Goal: Task Accomplishment & Management: Manage account settings

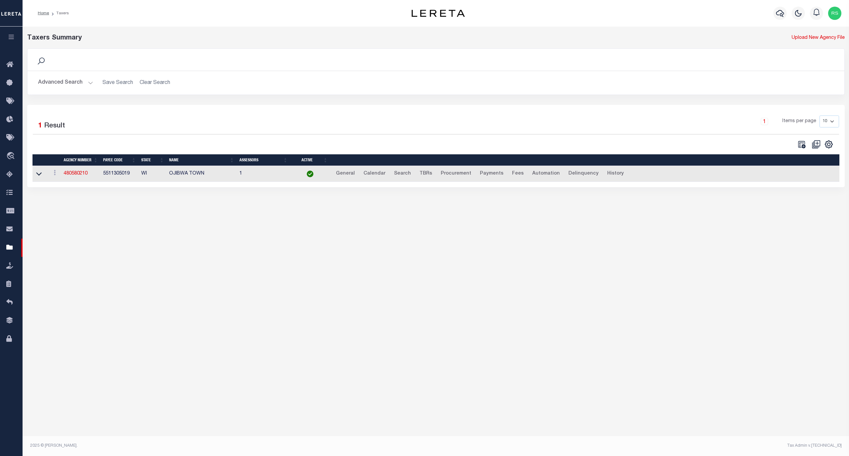
click at [62, 88] on button "Advanced Search" at bounding box center [65, 82] width 55 height 13
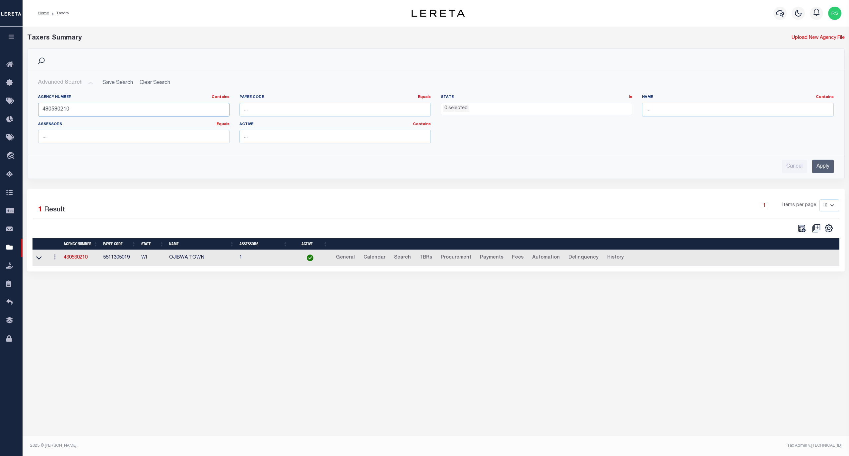
click at [57, 109] on input "480580210" at bounding box center [133, 110] width 191 height 14
type input "420100000"
click at [822, 163] on input "Apply" at bounding box center [823, 167] width 22 height 14
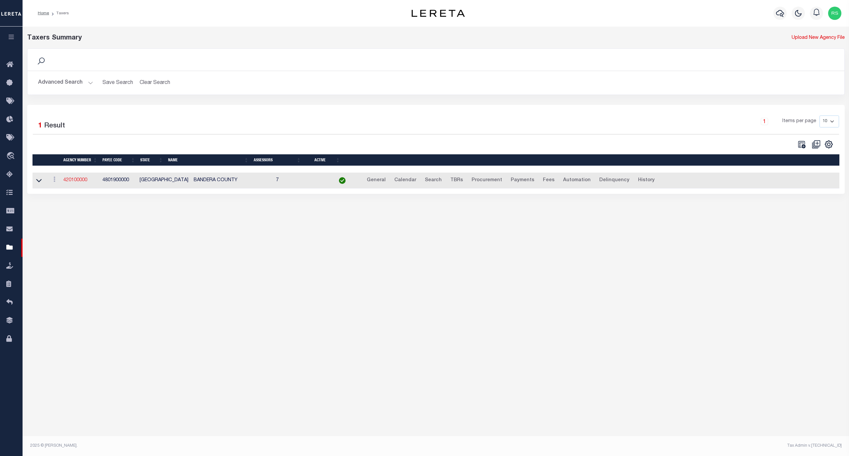
click at [78, 181] on link "420100000" at bounding box center [75, 180] width 24 height 5
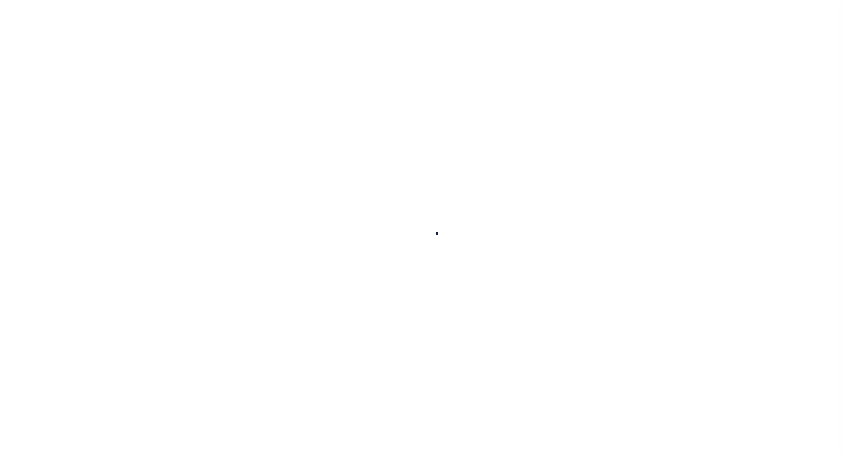
select select
checkbox input "false"
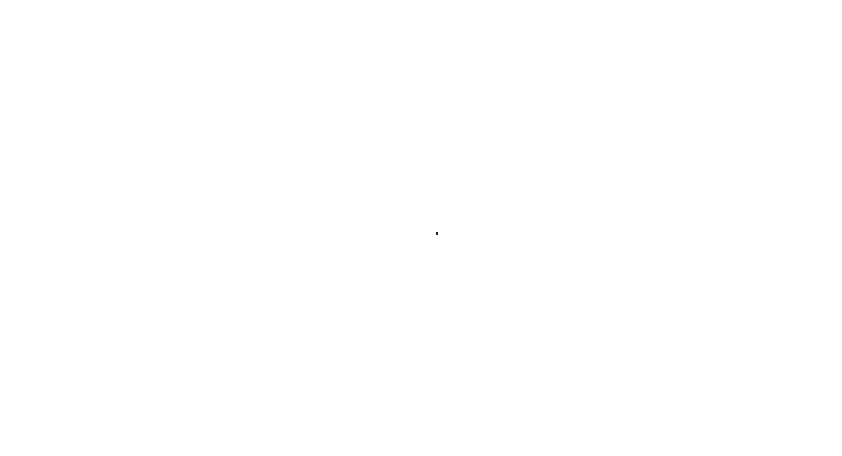
checkbox input "false"
type input "4801900000"
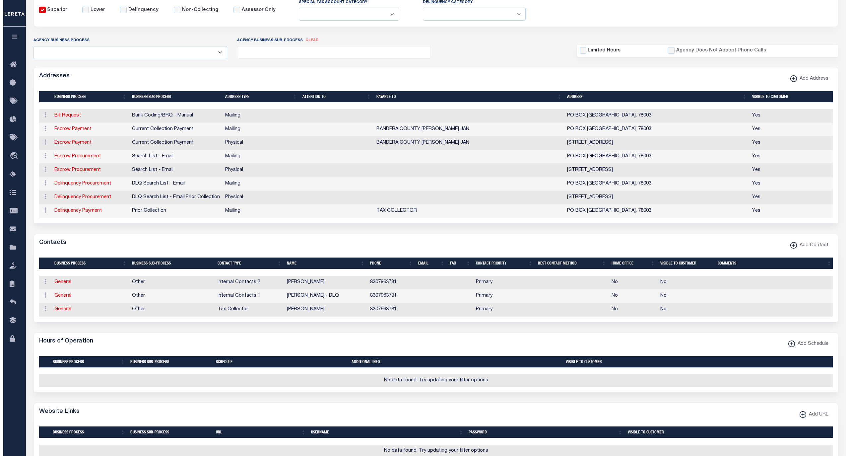
scroll to position [118, 0]
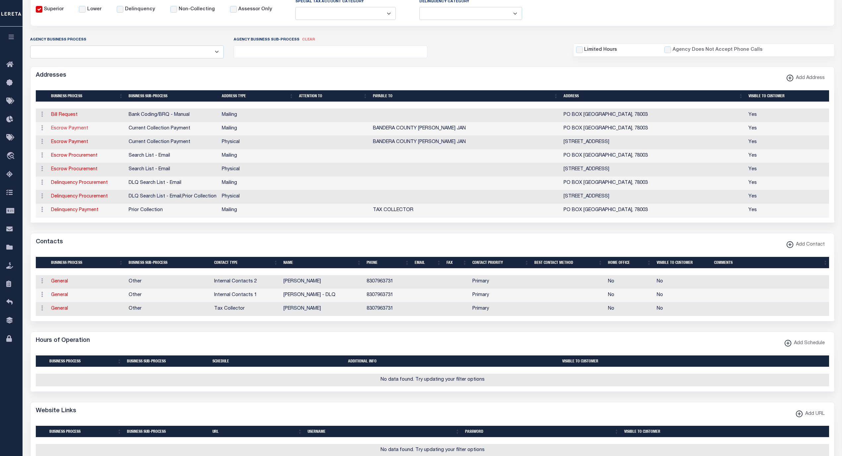
click at [72, 130] on link "Escrow Payment" at bounding box center [69, 128] width 37 height 5
select select "1"
checkbox input "false"
select select
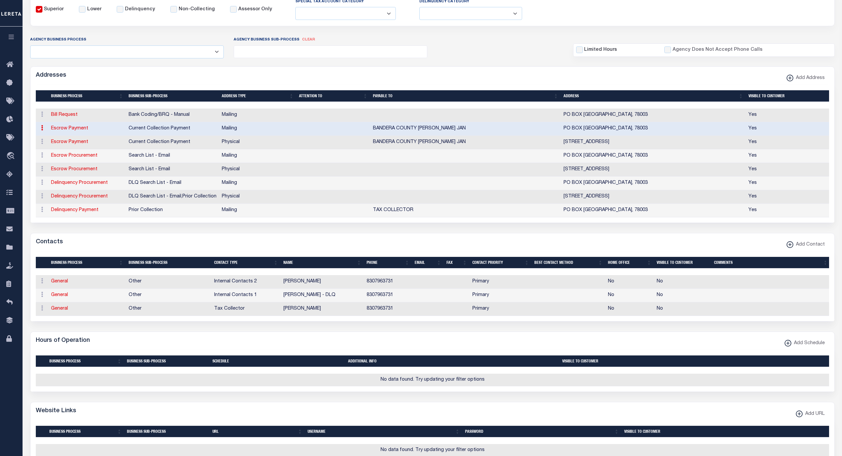
type input "PO BOX 368"
type input "BANDERA"
select select "[GEOGRAPHIC_DATA]"
type input "78003"
checkbox input "true"
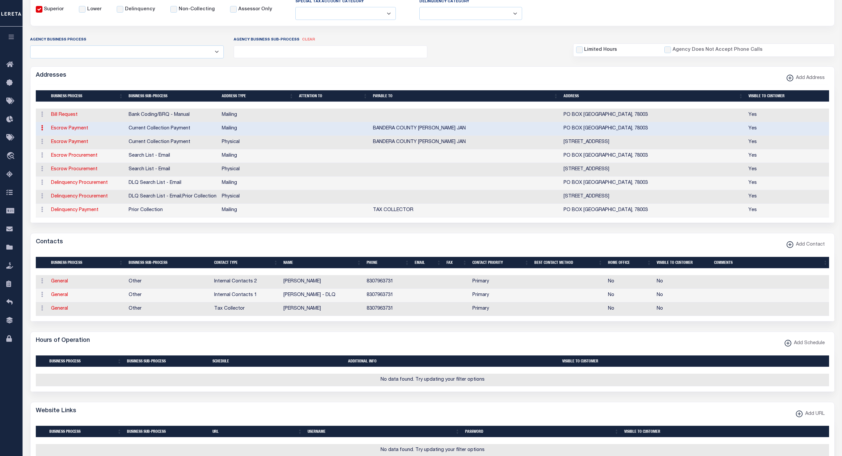
type input "BANDERA COUNTY ANDREA K. JAN"
select select "3"
select select "11"
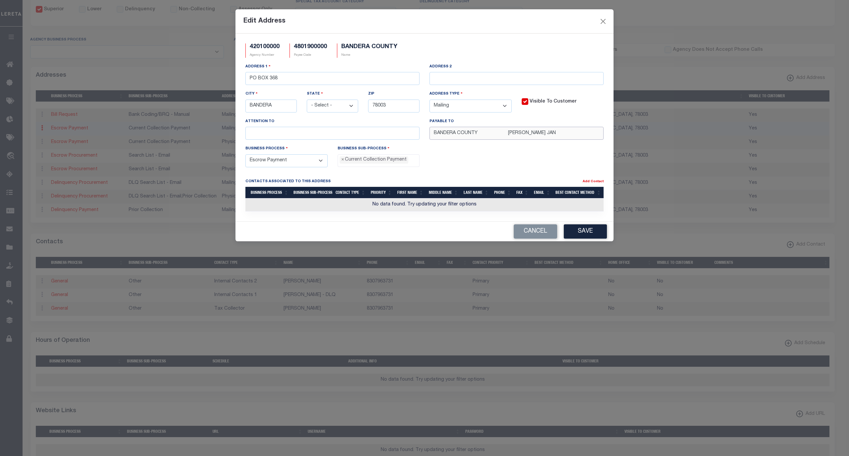
click at [559, 138] on input "BANDERA COUNTY ANDREA K. JAN" at bounding box center [516, 133] width 174 height 13
drag, startPoint x: 578, startPoint y: 138, endPoint x: 308, endPoint y: 138, distance: 269.6
click at [308, 138] on div "Address 1 PO BOX 368 Address 2 City BANDERA State - Select - AK AL AR AZ CA CO …" at bounding box center [424, 104] width 368 height 82
paste input "ANDREA K. JANKOSKI"
type input "ANDREA K. JANKOSKI"
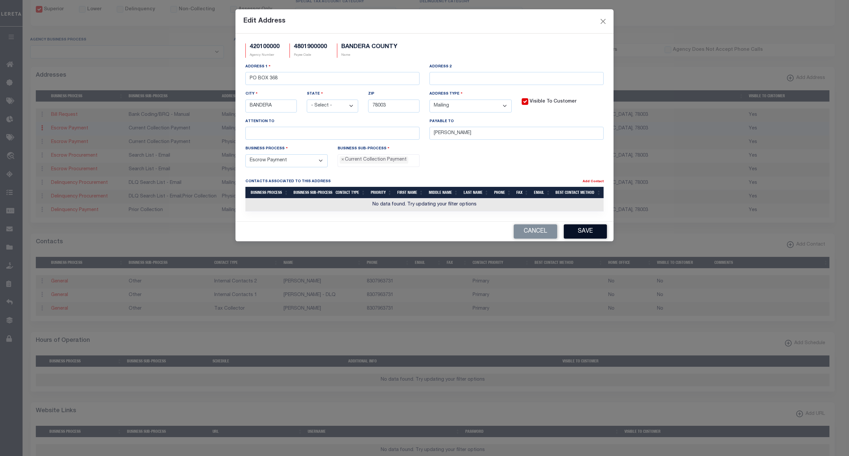
click at [577, 232] on button "Save" at bounding box center [585, 231] width 43 height 14
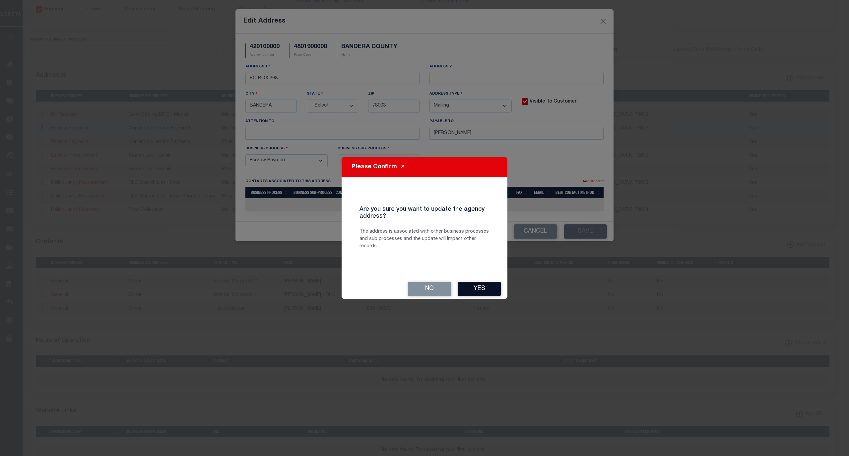
click at [477, 292] on button "Yes" at bounding box center [479, 289] width 43 height 14
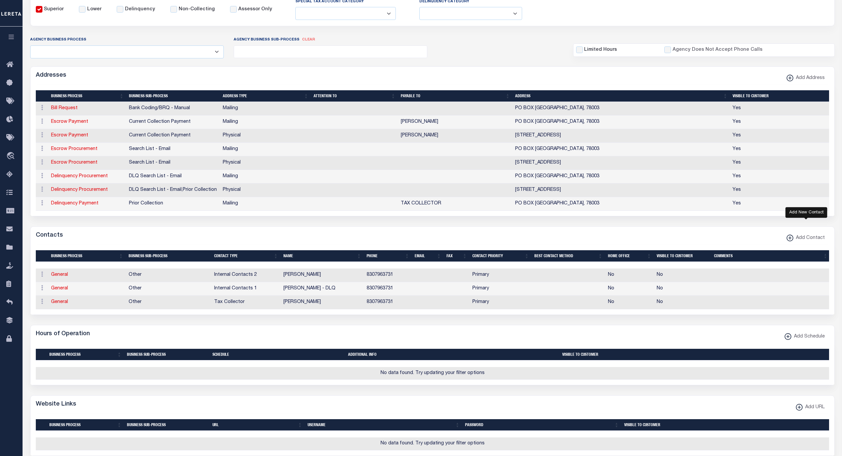
click at [798, 241] on span "Add Contact" at bounding box center [810, 237] width 32 height 7
select select "1"
checkbox input "false"
checkbox input "true"
select select
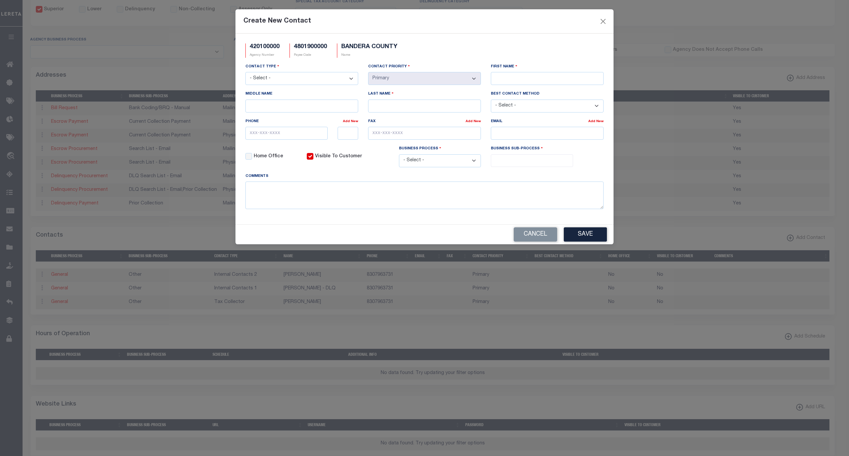
click at [311, 80] on select "- Select - Assessor Clerk Internal Contacts 1 Internal Contacts 2 Internal Cont…" at bounding box center [301, 78] width 113 height 13
select select "2"
click at [245, 73] on select "- Select - Assessor Clerk Internal Contacts 1 Internal Contacts 2 Internal Cont…" at bounding box center [301, 78] width 113 height 13
select select "2"
click at [442, 162] on select "- Select - All Automation Bill Request Delinquency Payment Delinquency Procurem…" at bounding box center [440, 160] width 82 height 13
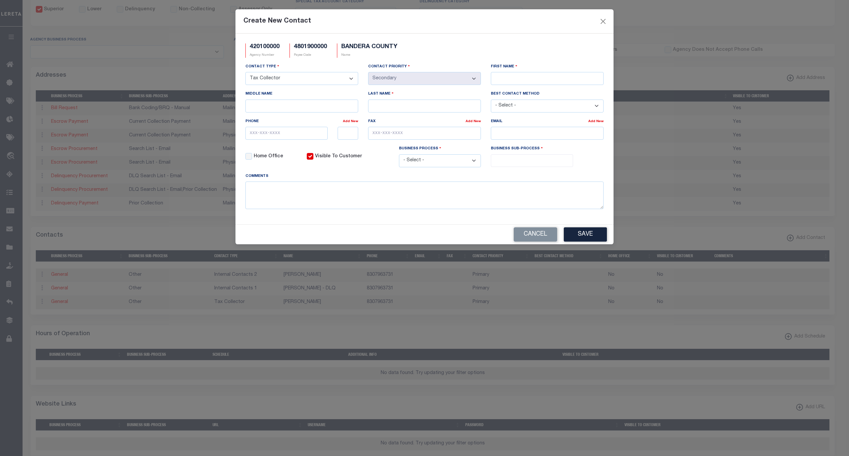
select select "6"
click at [399, 157] on select "- Select - All Automation Bill Request Delinquency Payment Delinquency Procurem…" at bounding box center [440, 160] width 82 height 13
click at [511, 162] on input "search" at bounding box center [532, 159] width 78 height 7
select select "1"
select select "31"
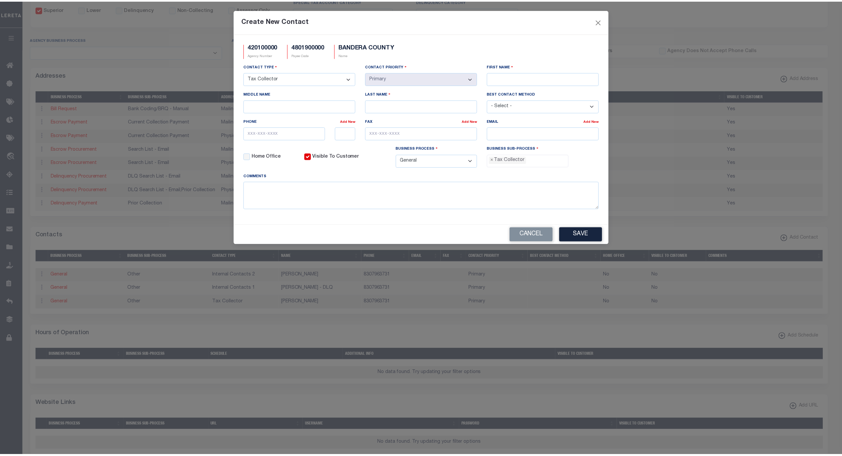
scroll to position [17, 0]
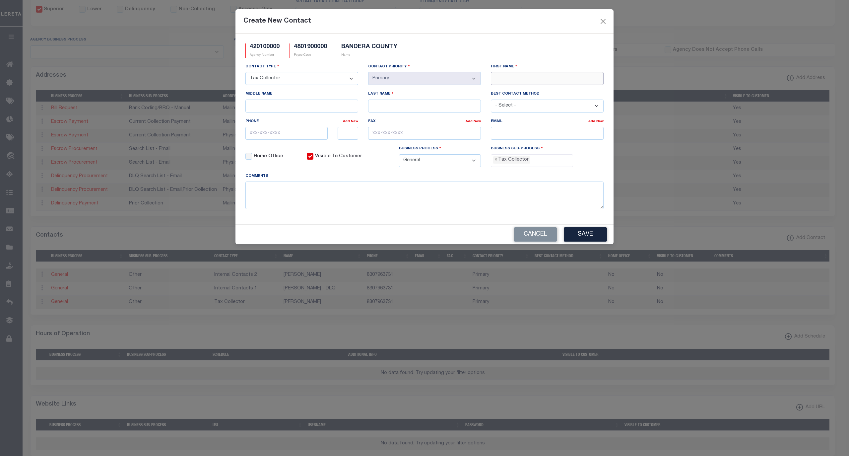
click at [535, 76] on input "First Name" at bounding box center [547, 78] width 113 height 13
paste input "ANDREA K. JANKOSKI"
type input "ANDREA K. JANKOSKI"
drag, startPoint x: 388, startPoint y: 107, endPoint x: 392, endPoint y: 104, distance: 5.2
click at [389, 107] on input "Last Name" at bounding box center [424, 105] width 113 height 13
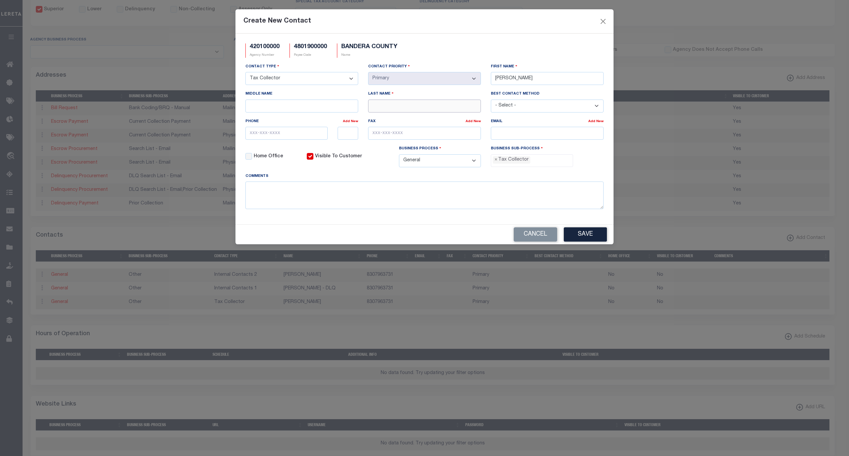
paste input "ANDREA K. JANKOSKI"
drag, startPoint x: 400, startPoint y: 108, endPoint x: 277, endPoint y: 110, distance: 122.7
click at [277, 110] on div "Contact Type - Select - Assessor Clerk Internal Contacts 1 Internal Contacts 2 …" at bounding box center [424, 117] width 368 height 109
type input "JANKOSKI"
drag, startPoint x: 516, startPoint y: 81, endPoint x: 596, endPoint y: 79, distance: 79.3
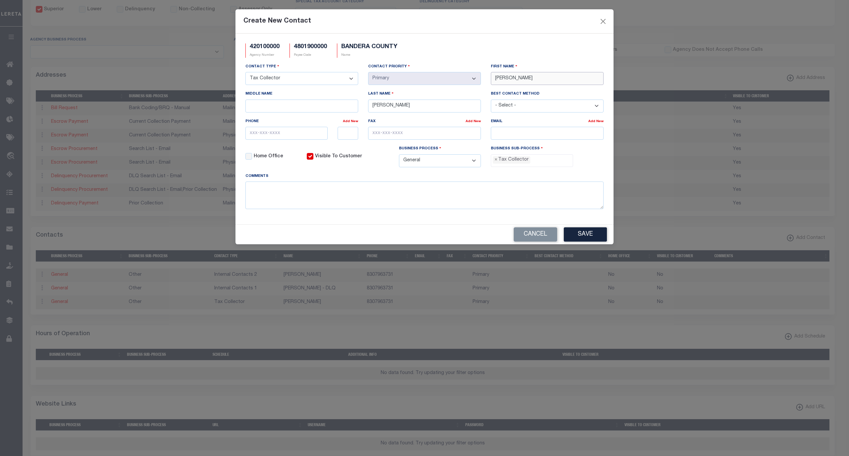
click at [596, 79] on input "ANDREA K. JANKOSKI" at bounding box center [547, 78] width 113 height 13
type input "ANDREA"
click at [308, 109] on input "Middle Name" at bounding box center [301, 105] width 113 height 13
type input "K"
click at [524, 133] on input "email" at bounding box center [547, 133] width 113 height 13
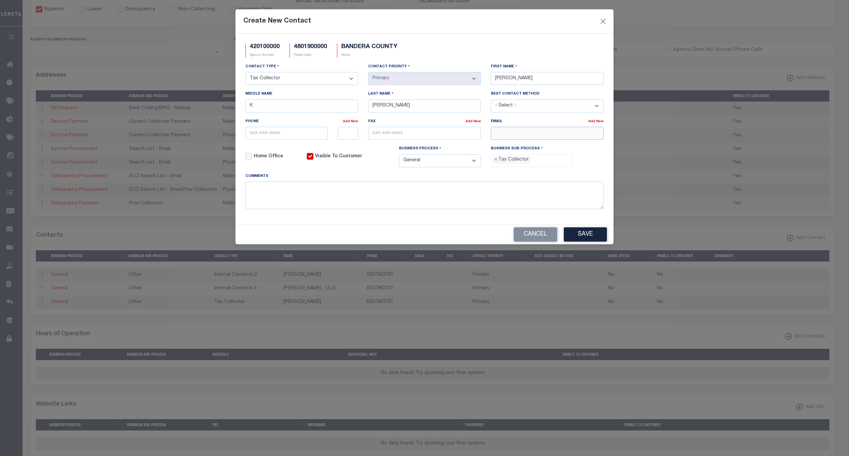
paste input "ANDREAJ@BANDERACOUNTY.ORG"
type input "ANDREAJ@BANDERACOUNTY.ORG"
click at [395, 137] on input "text" at bounding box center [424, 133] width 113 height 13
paste input "830-796-8140"
type input "830-796-8140"
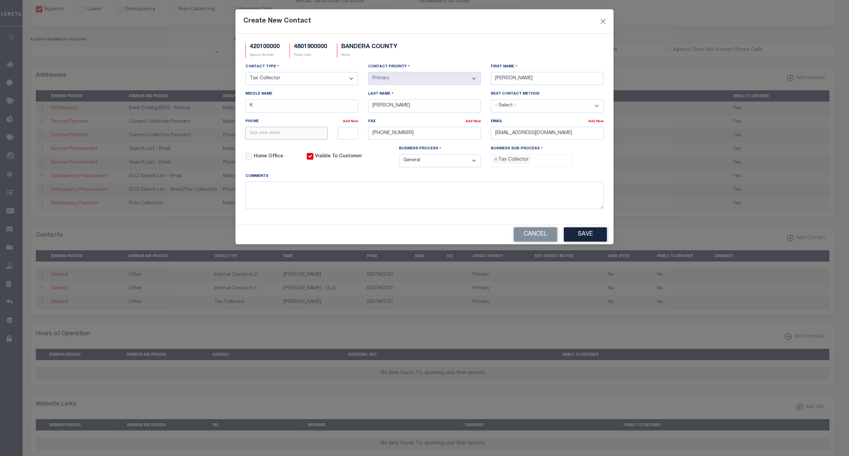
click at [280, 132] on input "text" at bounding box center [286, 133] width 82 height 13
paste input "830-796-3731"
type input "830-796-3731"
click at [582, 237] on button "Save" at bounding box center [585, 234] width 43 height 14
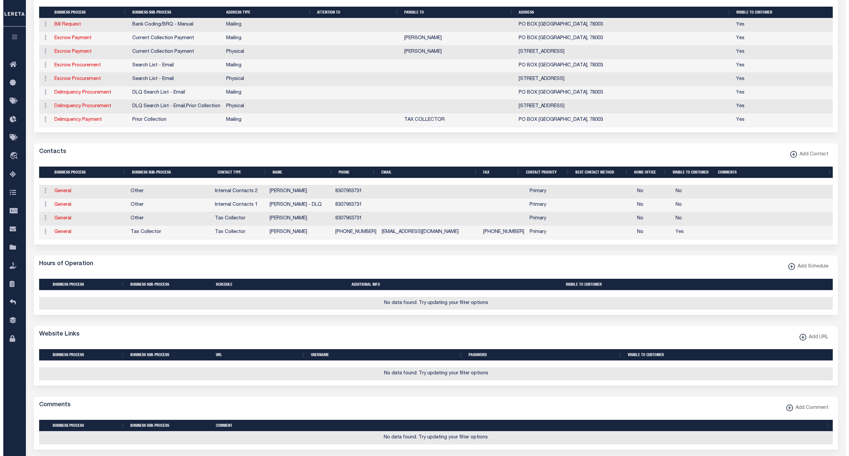
scroll to position [206, 0]
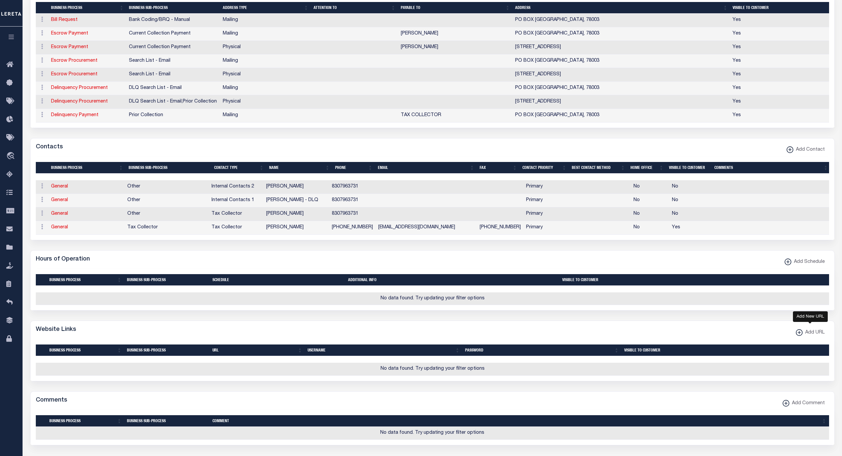
click at [812, 336] on span "Add URL" at bounding box center [814, 332] width 22 height 7
select select
checkbox input "true"
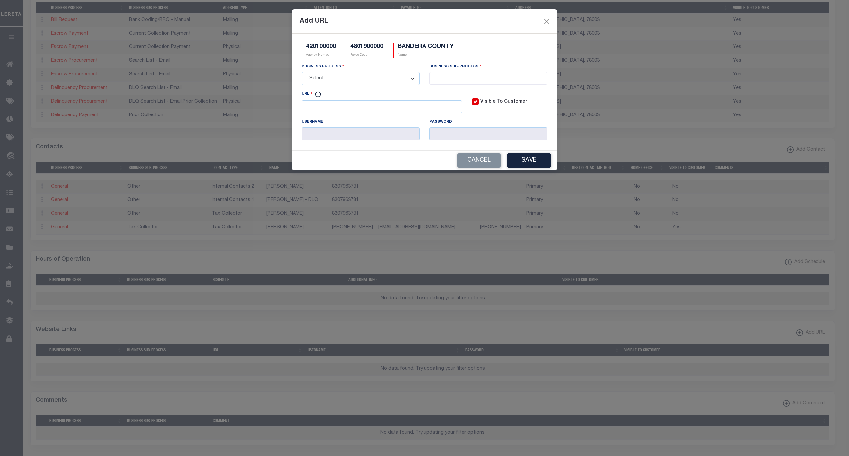
click at [373, 116] on div "URL" at bounding box center [382, 104] width 170 height 28
click at [373, 113] on input "URL" at bounding box center [382, 106] width 160 height 13
paste input "https://esearch.banderacounty.org/"
type input "https://esearch.banderacounty.org/"
click at [365, 76] on select "- Select - All Automation Bill Request Delinquency Payment Delinquency Procurem…" at bounding box center [361, 78] width 118 height 13
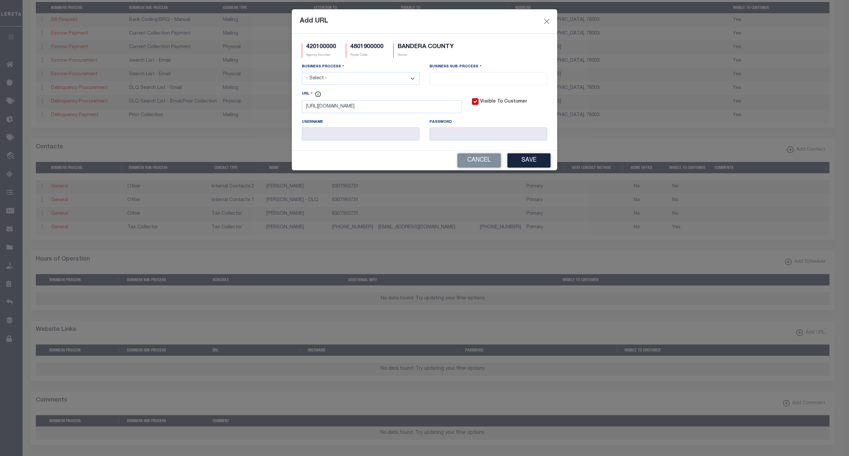
select select "6"
click at [302, 73] on select "- Select - All Automation Bill Request Delinquency Payment Delinquency Procurem…" at bounding box center [361, 78] width 118 height 13
click at [454, 78] on input "search" at bounding box center [487, 77] width 113 height 7
drag, startPoint x: 452, startPoint y: 120, endPoint x: 456, endPoint y: 123, distance: 5.2
select select "31"
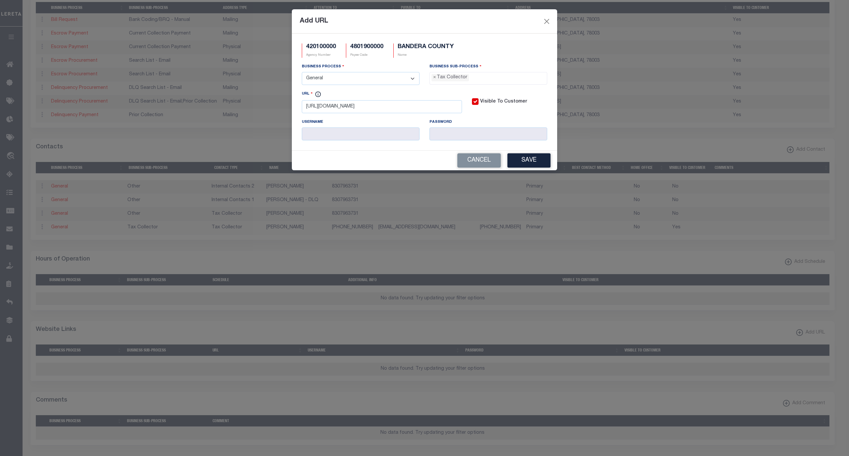
scroll to position [17, 0]
click at [525, 158] on button "Save" at bounding box center [528, 160] width 43 height 14
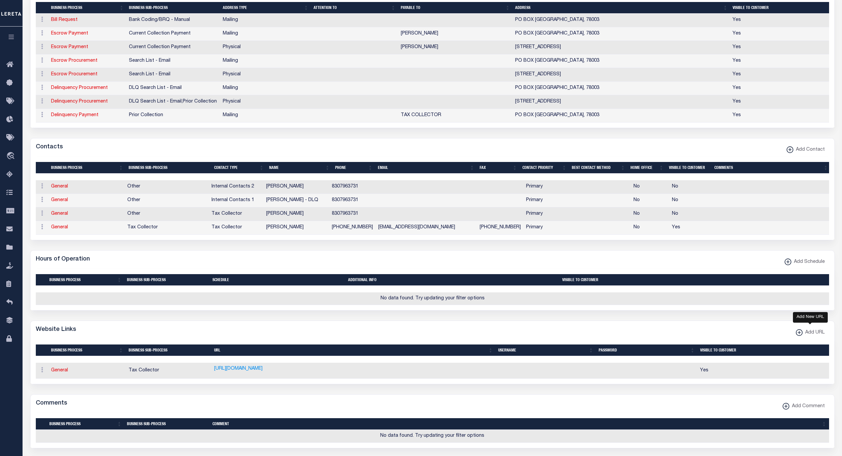
click at [806, 336] on span "Add URL" at bounding box center [814, 332] width 22 height 7
select select
checkbox input "true"
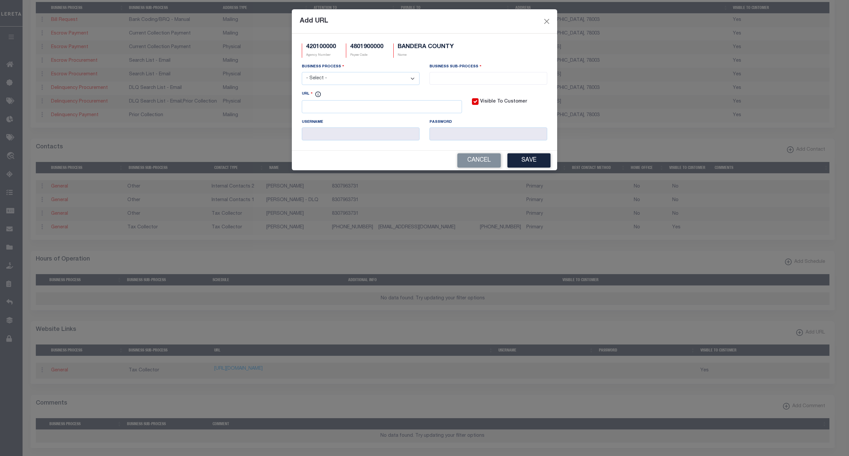
scroll to position [0, 0]
click at [369, 108] on input "URL" at bounding box center [382, 106] width 160 height 13
paste input "BANDERACOUNTY.org/page/taxassessor.home"
type input "BANDERACOUNTY.org/page/taxassessor.home"
click at [363, 83] on select "- Select - All Automation Bill Request Delinquency Payment Delinquency Procurem…" at bounding box center [361, 78] width 118 height 13
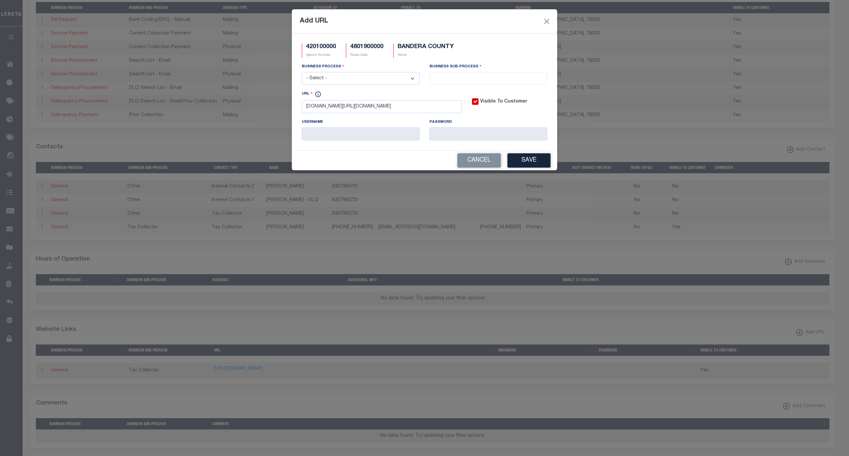
select select "6"
click at [302, 73] on select "- Select - All Automation Bill Request Delinquency Payment Delinquency Procurem…" at bounding box center [361, 78] width 118 height 13
click at [440, 73] on span at bounding box center [488, 78] width 118 height 13
select select "33"
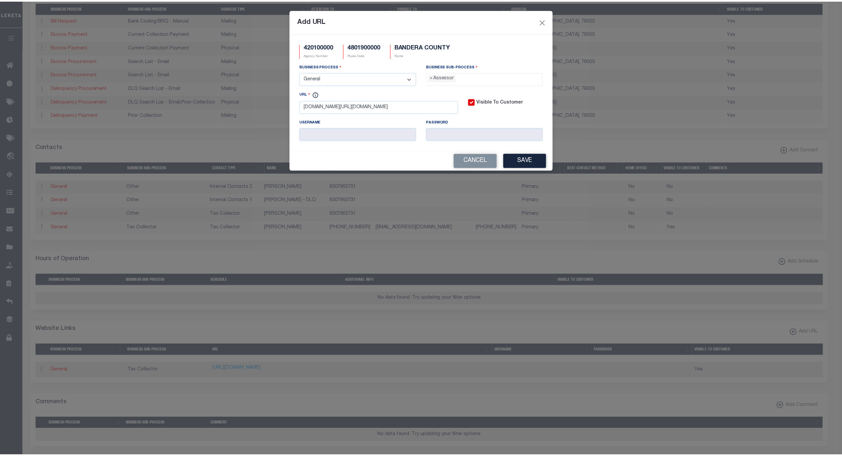
scroll to position [6, 0]
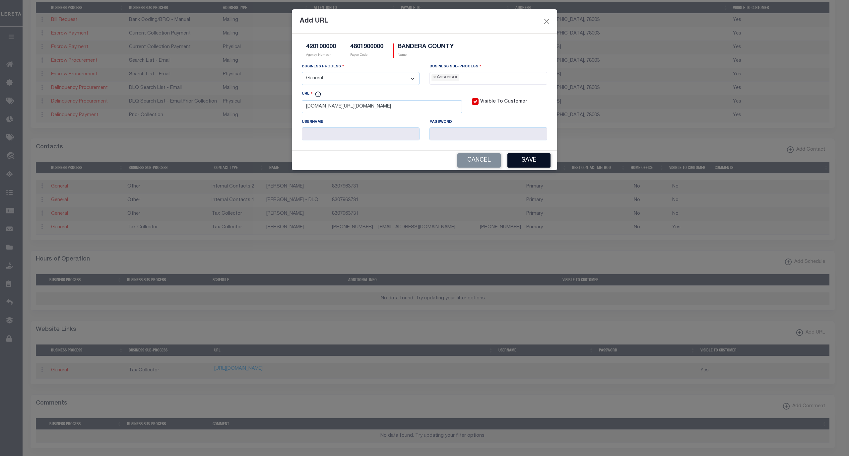
click at [528, 165] on button "Save" at bounding box center [528, 160] width 43 height 14
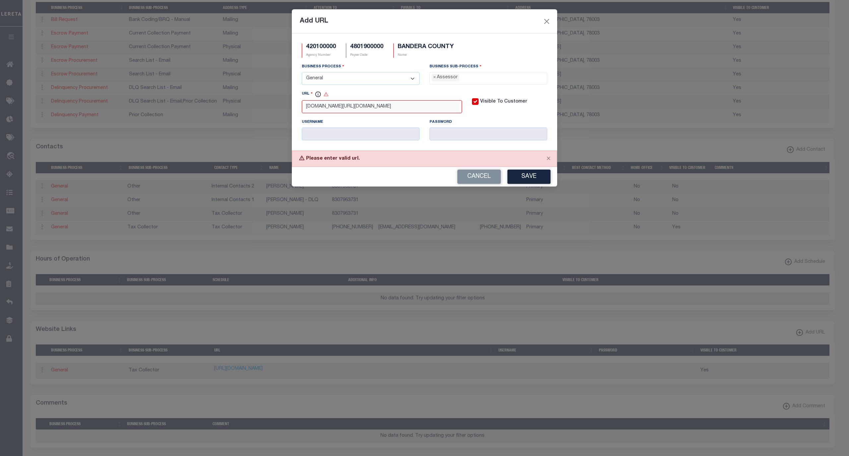
drag, startPoint x: 442, startPoint y: 108, endPoint x: 237, endPoint y: 97, distance: 204.9
click at [237, 97] on div "Add URL 420100000 Agency Number 4801900000 Payee Code BANDERA COUNTY Name Busin…" at bounding box center [424, 228] width 849 height 456
paste input "https://www.banderacounty.org/"
type input "https://www.banderacounty.org/"
click at [458, 77] on ul "× Assessor" at bounding box center [488, 76] width 117 height 9
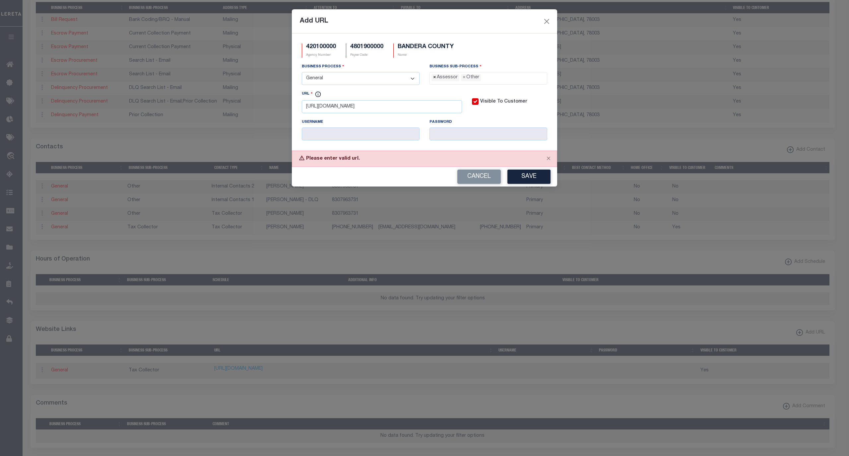
click at [434, 79] on span "×" at bounding box center [434, 77] width 3 height 7
select select "39"
click at [414, 118] on div "URL https://www.banderacounty.org/" at bounding box center [382, 104] width 170 height 28
click at [534, 180] on button "Save" at bounding box center [528, 176] width 43 height 14
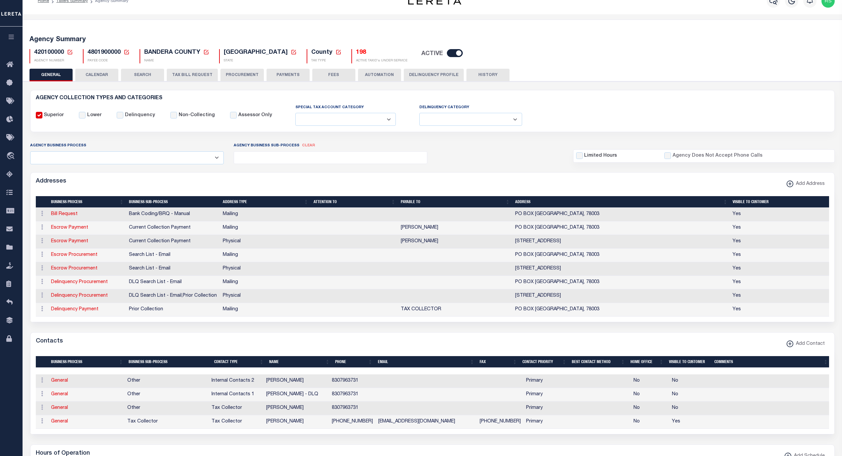
scroll to position [0, 0]
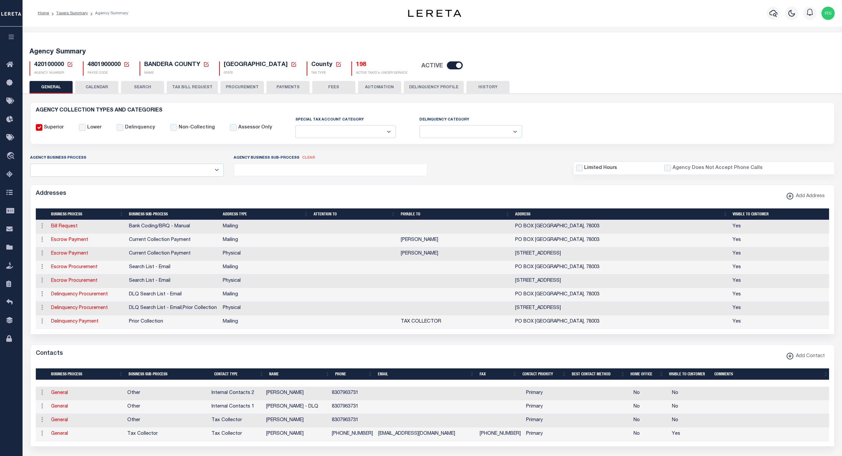
click at [290, 84] on button "PAYMENTS" at bounding box center [288, 87] width 43 height 13
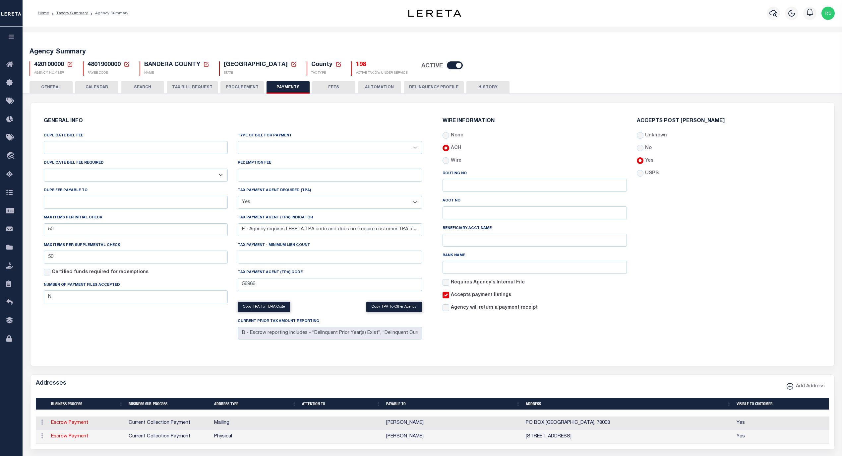
click at [302, 149] on select "Bar-Coded Tax Statement Print Tax Bills from Web. No DBF Required. Memo Bill Or…" at bounding box center [330, 147] width 184 height 13
select select "35"
click at [238, 141] on select "Bar-Coded Tax Statement Print Tax Bills from Web. No DBF Required. Memo Bill Or…" at bounding box center [330, 147] width 184 height 13
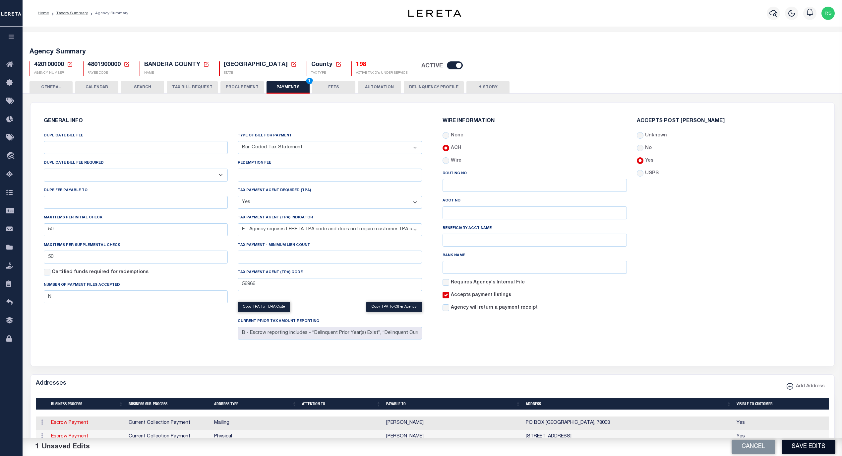
click at [806, 442] on button "Save Edits" at bounding box center [809, 446] width 54 height 14
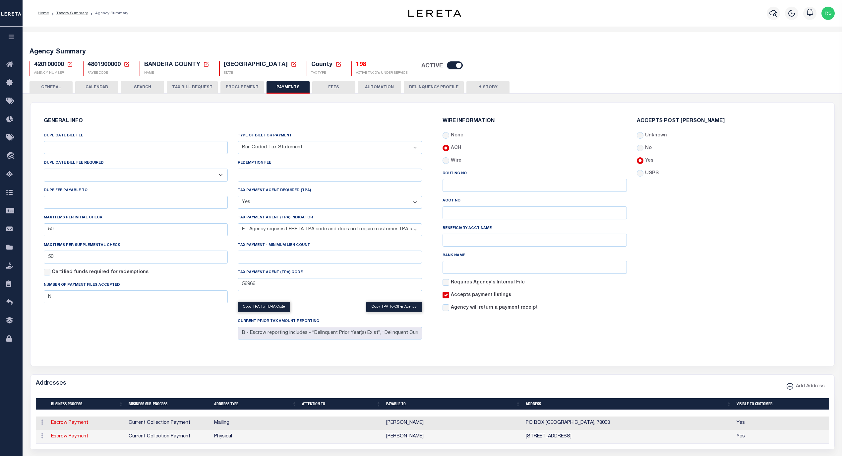
click at [52, 87] on button "GENERAL" at bounding box center [51, 87] width 43 height 13
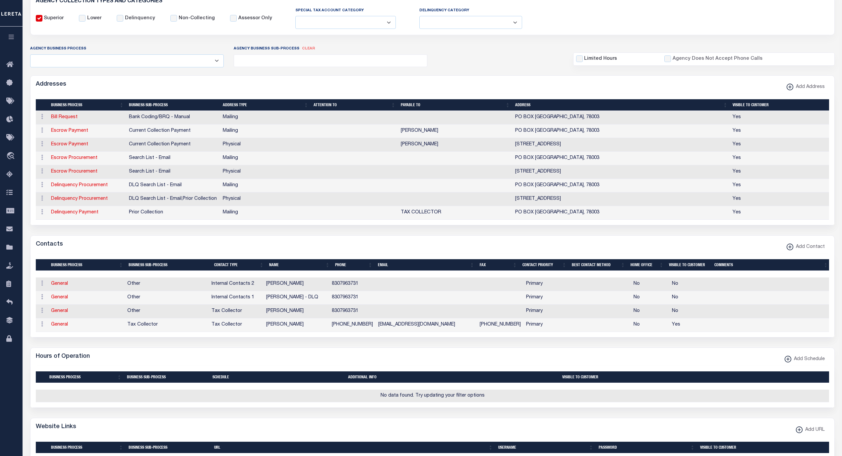
scroll to position [118, 0]
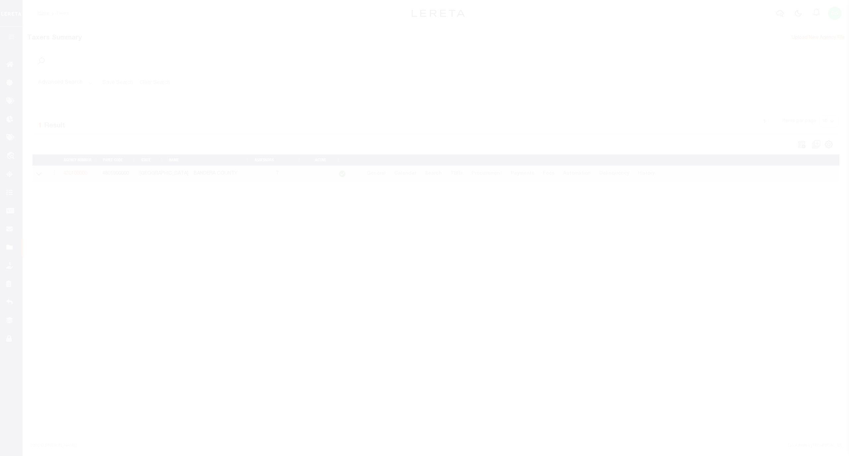
select select
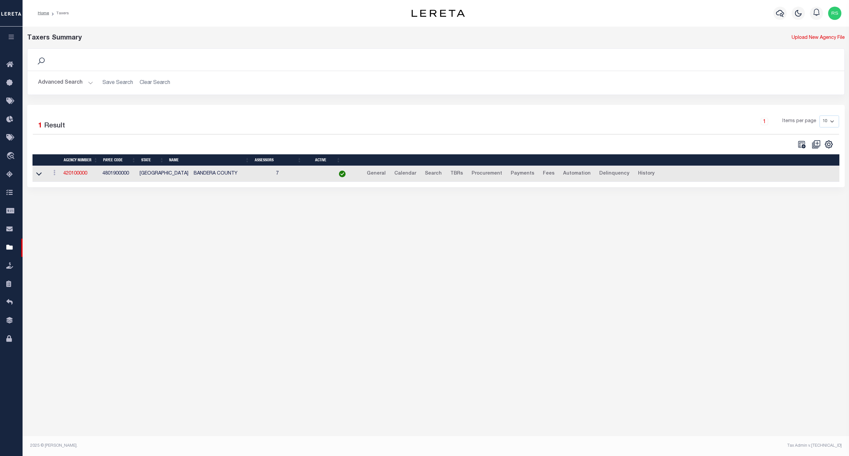
click at [71, 82] on button "Advanced Search" at bounding box center [65, 82] width 55 height 13
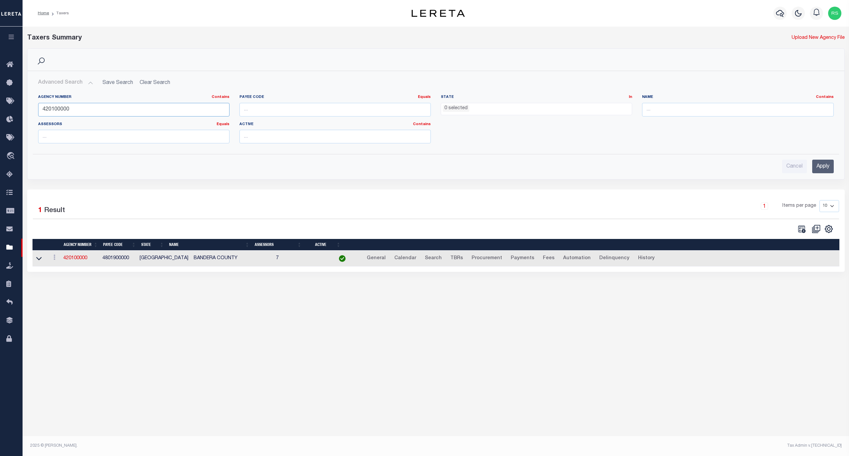
drag, startPoint x: 93, startPoint y: 109, endPoint x: 90, endPoint y: 112, distance: 3.5
click at [92, 111] on input "420100000" at bounding box center [133, 110] width 191 height 14
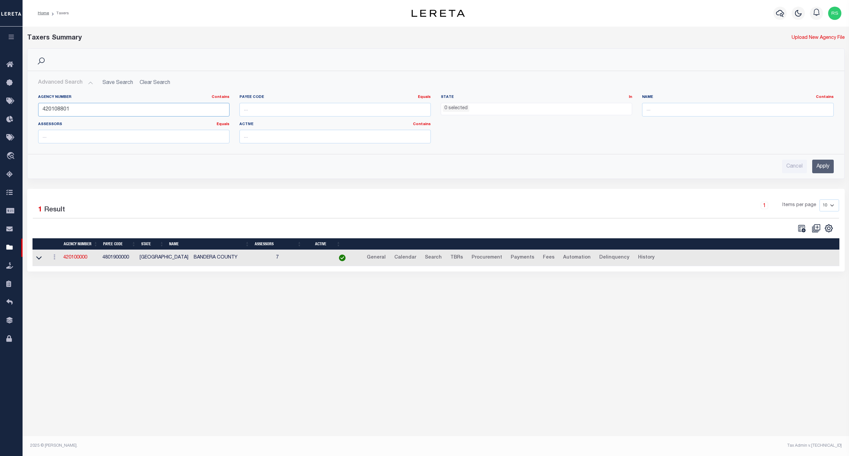
type input "420108801"
click at [826, 169] on input "Apply" at bounding box center [823, 167] width 22 height 14
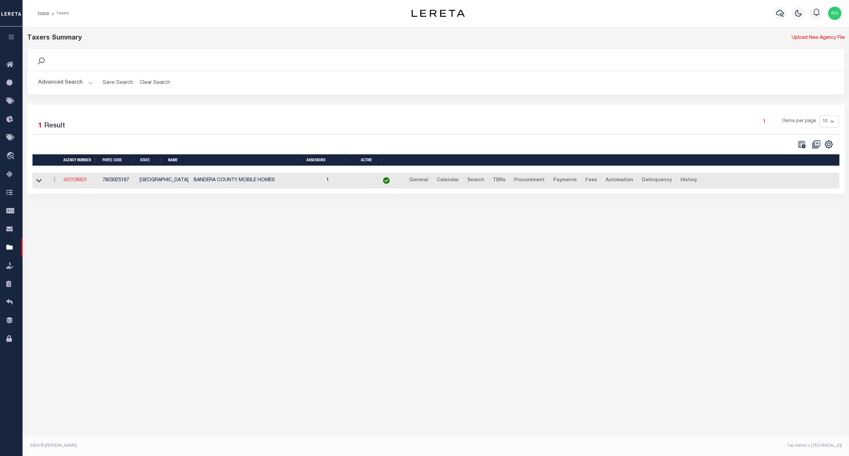
click at [76, 181] on link "420108801" at bounding box center [75, 180] width 24 height 5
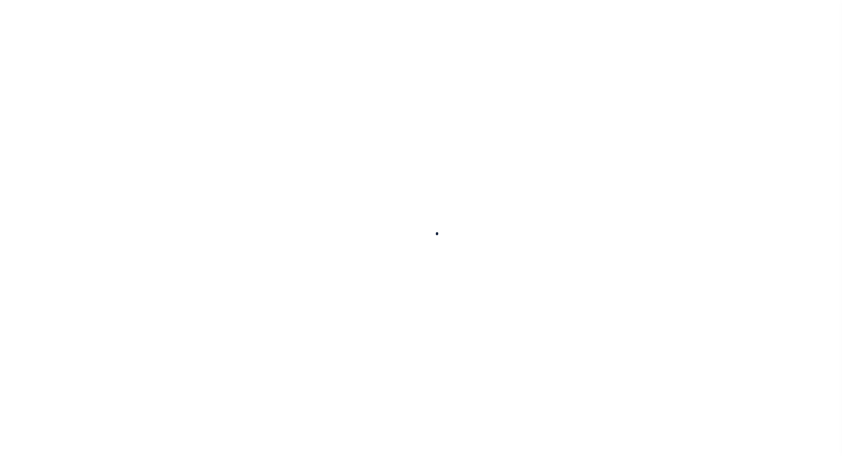
select select
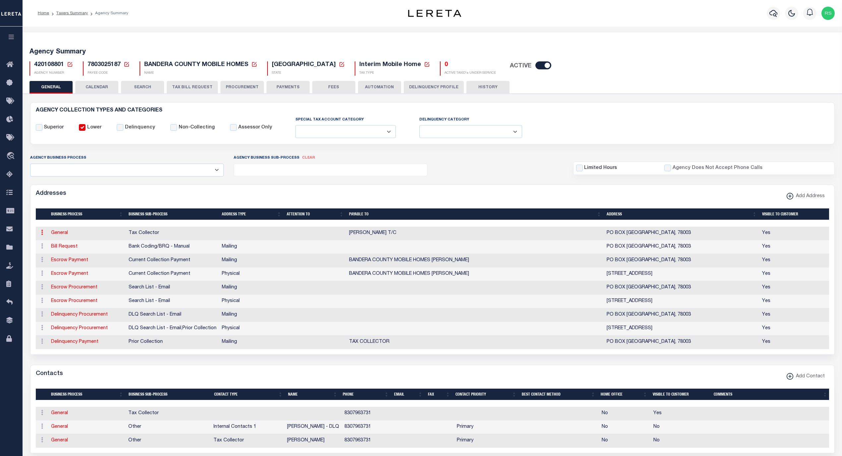
click at [42, 234] on icon at bounding box center [42, 231] width 2 height 5
click at [49, 265] on link "Delete Address" at bounding box center [64, 264] width 50 height 11
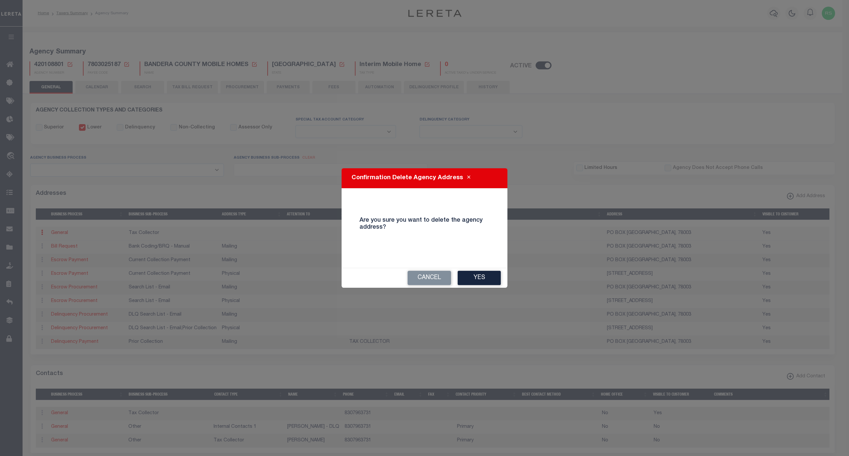
click at [476, 285] on div "Cancel Yes" at bounding box center [425, 278] width 166 height 20
click at [474, 279] on button "Yes" at bounding box center [479, 278] width 43 height 14
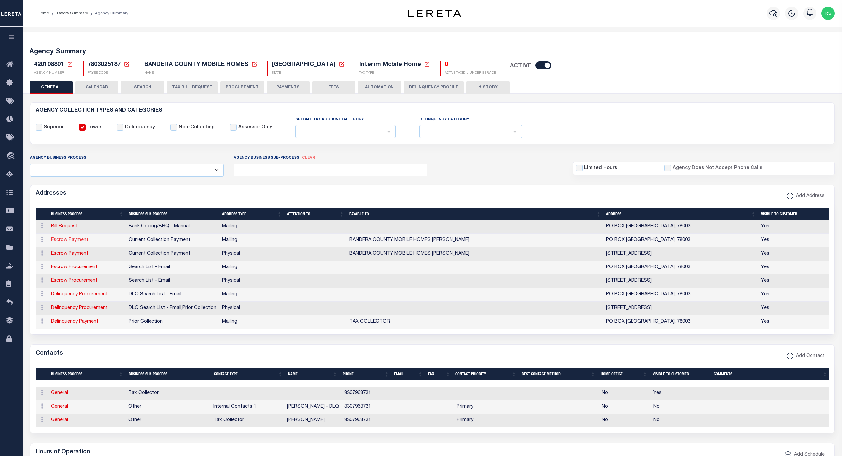
click at [74, 242] on link "Escrow Payment" at bounding box center [69, 239] width 37 height 5
select select "1"
checkbox input "false"
select select
type input "PO BOX 368"
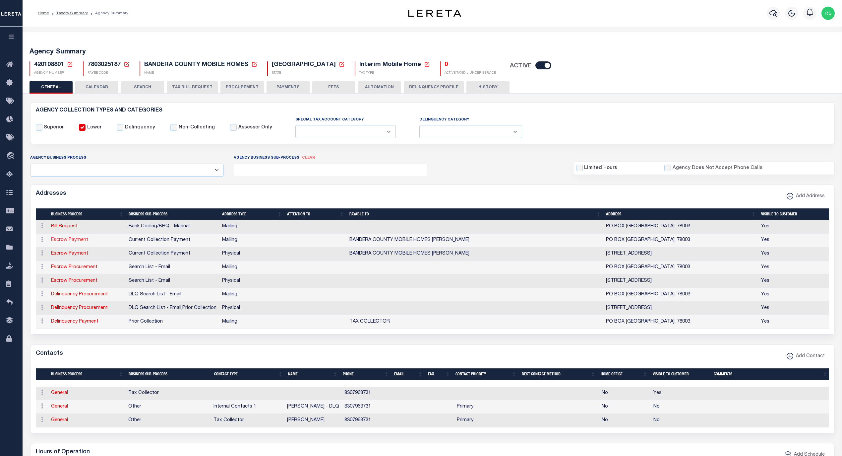
type input "BANDERA"
select select "[GEOGRAPHIC_DATA]"
type input "78003"
checkbox input "true"
type input "BANDERA COUNTY MOBILE HOMES ANDREA K. JANKOSKI"
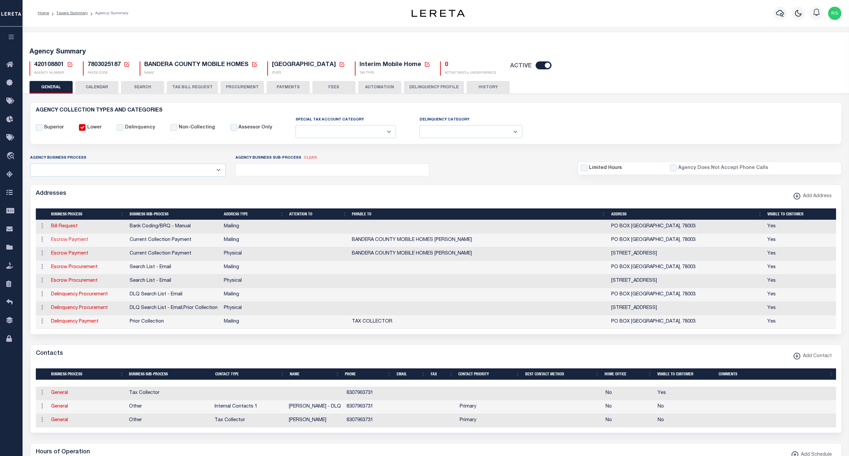
select select "3"
select select "11"
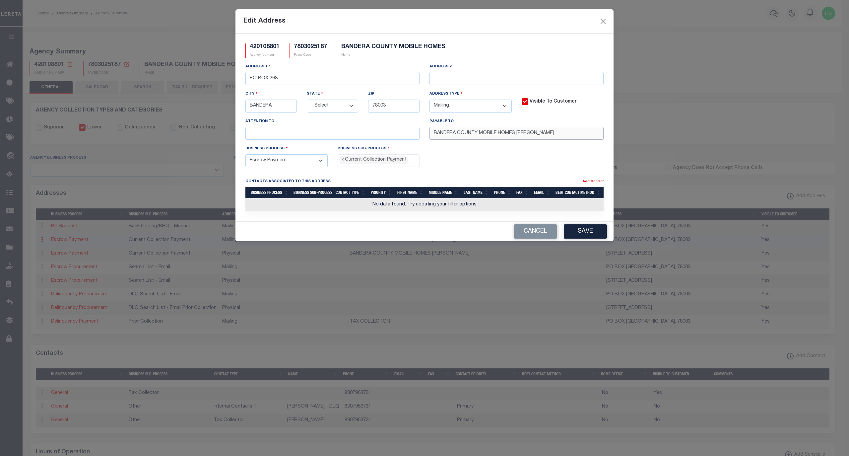
click at [576, 137] on input "BANDERA COUNTY MOBILE HOMES ANDREA K. JANKOSKI" at bounding box center [516, 133] width 174 height 13
drag, startPoint x: 581, startPoint y: 136, endPoint x: 330, endPoint y: 121, distance: 251.5
click at [330, 121] on div "Address 1 PO BOX 368 Address 2 City BANDERA State - Select - AK AL AR AZ CA CO …" at bounding box center [424, 104] width 368 height 82
paste input "text"
type input "ANDREA K. JANKOSKI"
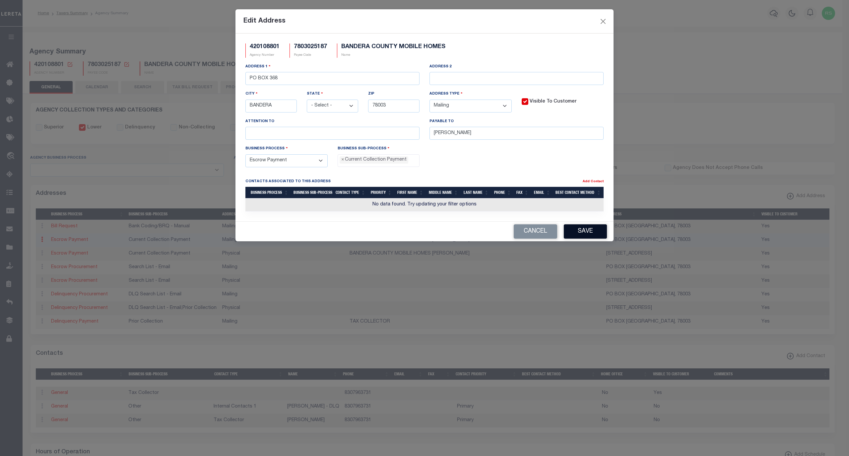
click at [586, 233] on button "Save" at bounding box center [585, 231] width 43 height 14
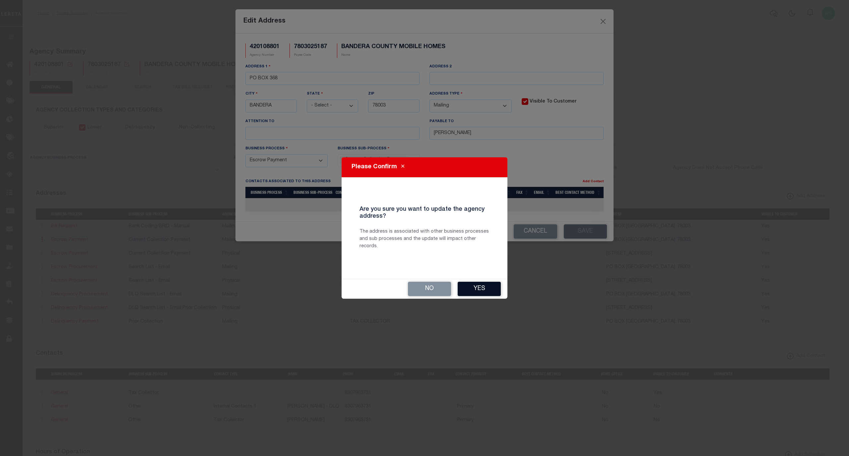
click at [483, 287] on button "Yes" at bounding box center [479, 289] width 43 height 14
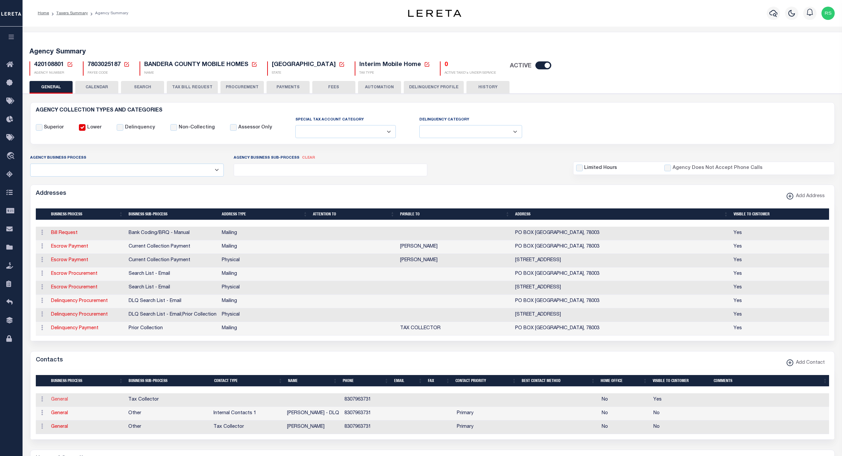
click at [58, 402] on link "General" at bounding box center [59, 399] width 17 height 5
checkbox input "false"
select select
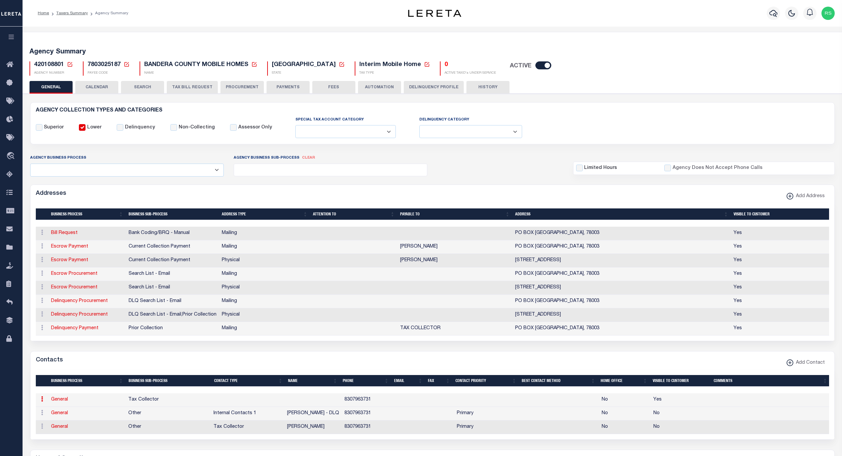
select select
type input "8307963731"
checkbox input "true"
select select "6"
select select "31"
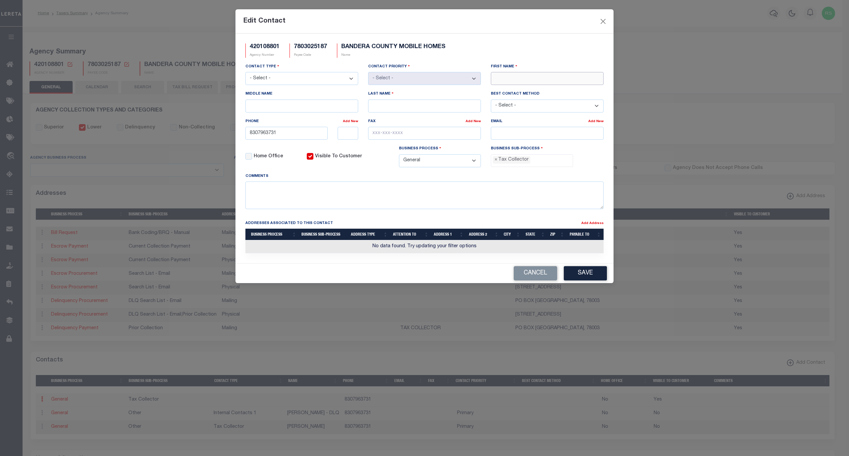
click at [510, 77] on input "First Name" at bounding box center [547, 78] width 113 height 13
paste input "ANDREA K. JANKOSKI"
type input "ANDREA K. JANKOSKI"
click at [425, 101] on input "Last Name" at bounding box center [424, 105] width 113 height 13
paste input "ANDREA K. JANKOSKI"
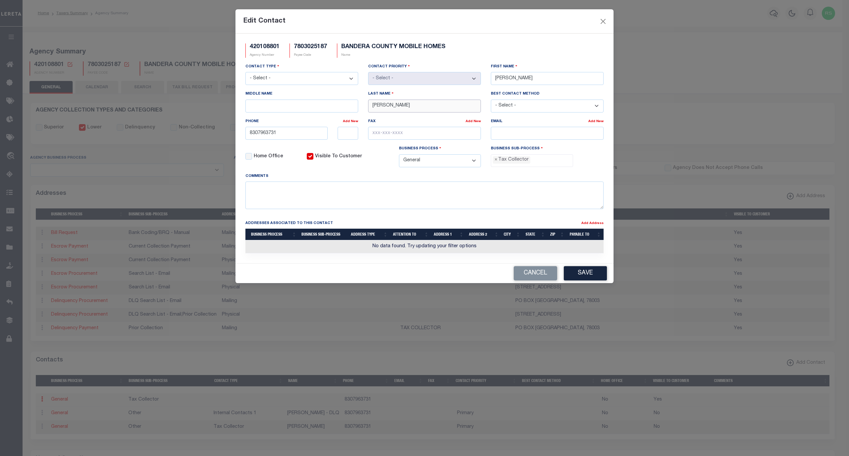
type input "ANDREA K. JANKOSKI"
click at [323, 105] on input "Middle Name" at bounding box center [301, 105] width 113 height 13
type input "K"
drag, startPoint x: 398, startPoint y: 108, endPoint x: 305, endPoint y: 106, distance: 93.2
click at [305, 106] on div "Contact Type - Select - Assessor Clerk Internal Contacts 1 Internal Contacts 2 …" at bounding box center [424, 117] width 368 height 109
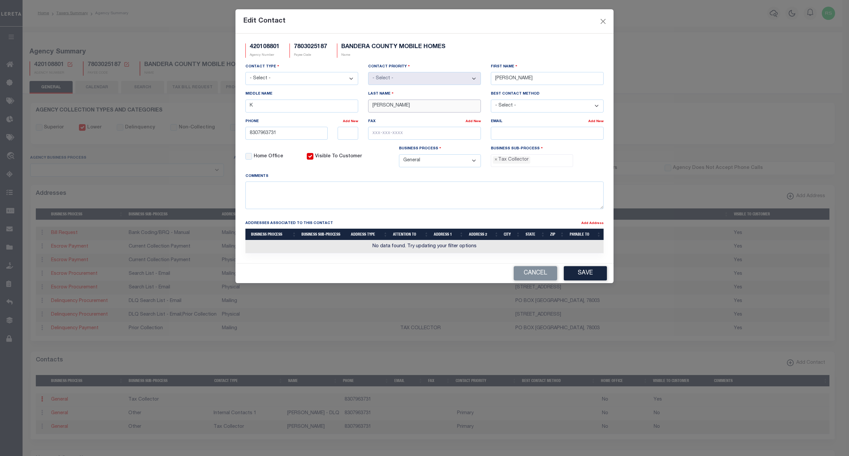
type input "JANKOSKI"
drag, startPoint x: 513, startPoint y: 78, endPoint x: 519, endPoint y: 79, distance: 6.7
click at [519, 79] on input "ANDREA K. JANKOSKI" at bounding box center [547, 78] width 113 height 13
click at [514, 80] on input "ANDREA K. JANKOSKI" at bounding box center [547, 78] width 113 height 13
drag, startPoint x: 514, startPoint y: 80, endPoint x: 566, endPoint y: 78, distance: 52.1
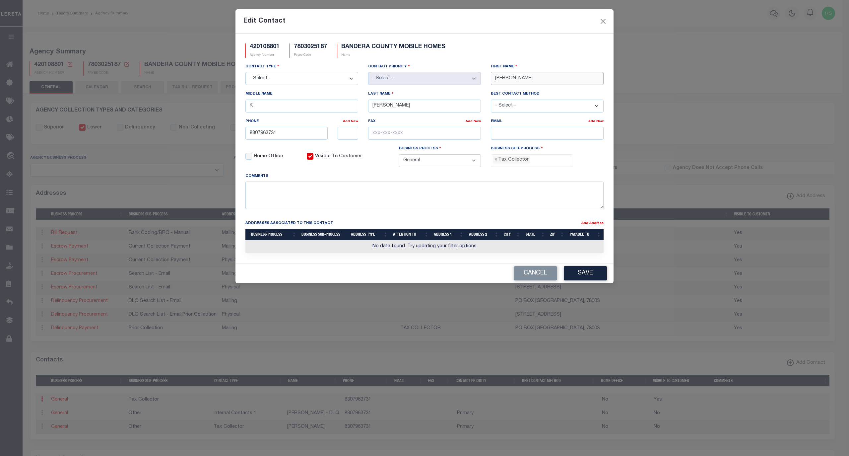
click at [566, 78] on input "ANDREA K. JANKOSKI" at bounding box center [547, 78] width 113 height 13
type input "ANDREA"
drag, startPoint x: 306, startPoint y: 137, endPoint x: 218, endPoint y: 130, distance: 88.5
click at [218, 130] on div "Edit Contact 420108801 Agency Number 7803025187 Payee Code BANDERA COUNTY MOBIL…" at bounding box center [424, 228] width 849 height 456
paste input "-796-"
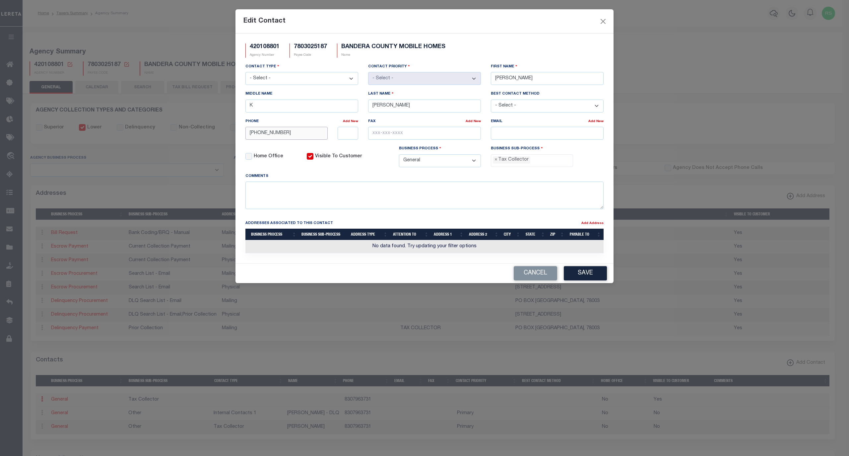
type input "830-796-3731"
click at [402, 136] on input "text" at bounding box center [424, 133] width 113 height 13
paste input "830-796-8140"
type input "830-796-8140"
click at [325, 81] on select "- Select - Assessor Clerk Internal Contacts 1 Internal Contacts 2 Internal Cont…" at bounding box center [301, 78] width 113 height 13
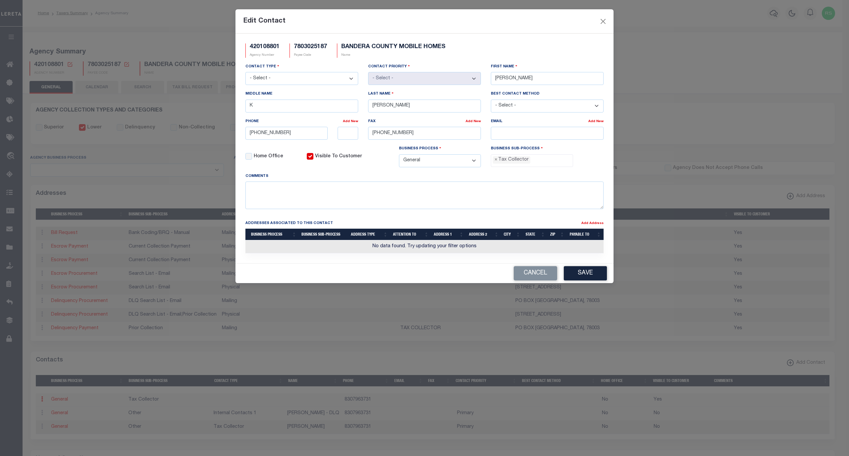
select select "2"
click at [245, 73] on select "- Select - Assessor Clerk Internal Contacts 1 Internal Contacts 2 Internal Cont…" at bounding box center [301, 78] width 113 height 13
select select "1"
drag, startPoint x: 514, startPoint y: 132, endPoint x: 516, endPoint y: 129, distance: 3.6
click at [514, 132] on input "email" at bounding box center [547, 133] width 113 height 13
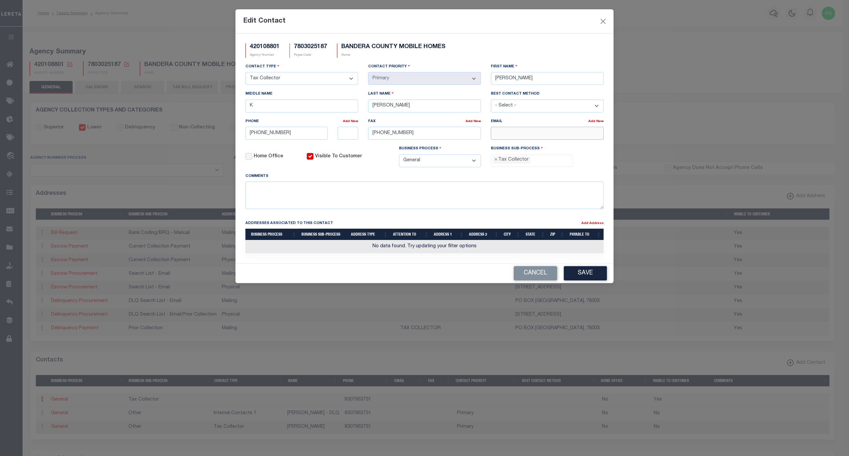
paste input "ANDREAJ@BANDERACOUNTY.ORG"
type input "ANDREAJ@BANDERACOUNTY.ORG"
click at [581, 275] on button "Save" at bounding box center [585, 273] width 43 height 14
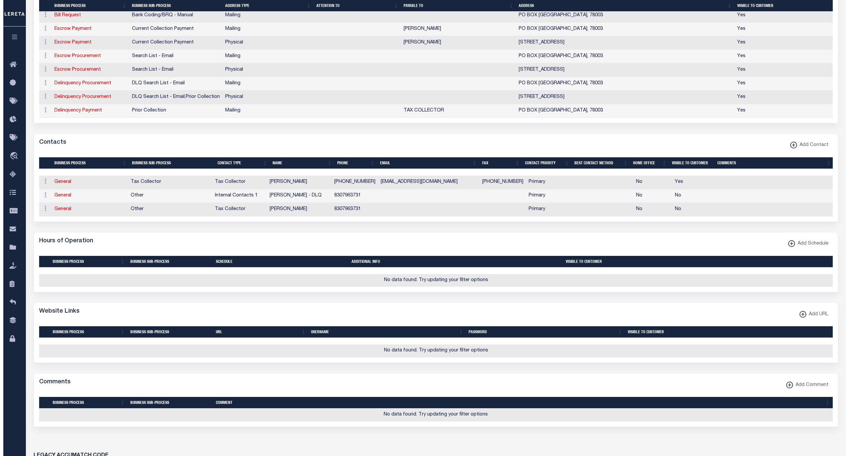
scroll to position [235, 0]
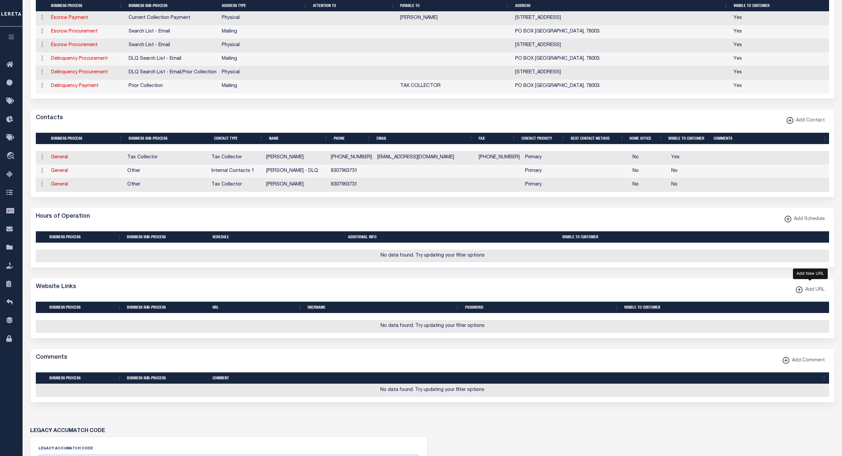
click at [805, 293] on span "Add URL" at bounding box center [814, 289] width 22 height 7
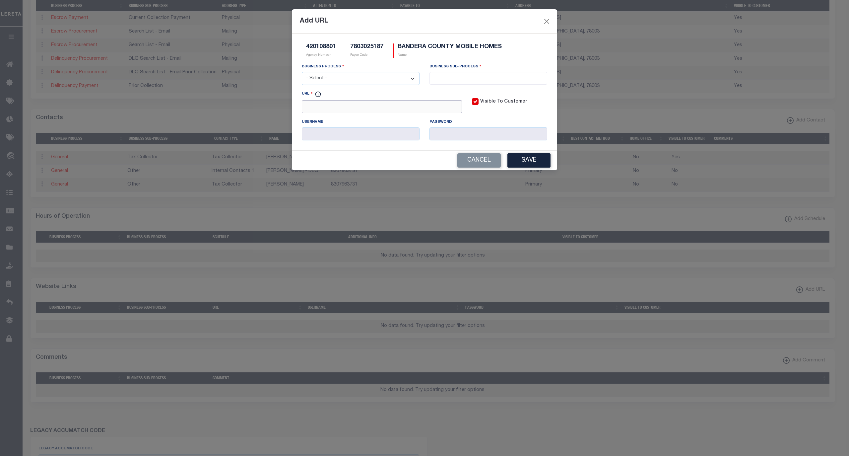
click at [361, 109] on input "URL" at bounding box center [382, 106] width 160 height 13
paste input "https://esearch.banderacounty.org/"
type input "https://esearch.banderacounty.org/"
click at [375, 79] on select "- Select - All Automation Bill Request Delinquency Payment Delinquency Procurem…" at bounding box center [361, 78] width 118 height 13
select select "6"
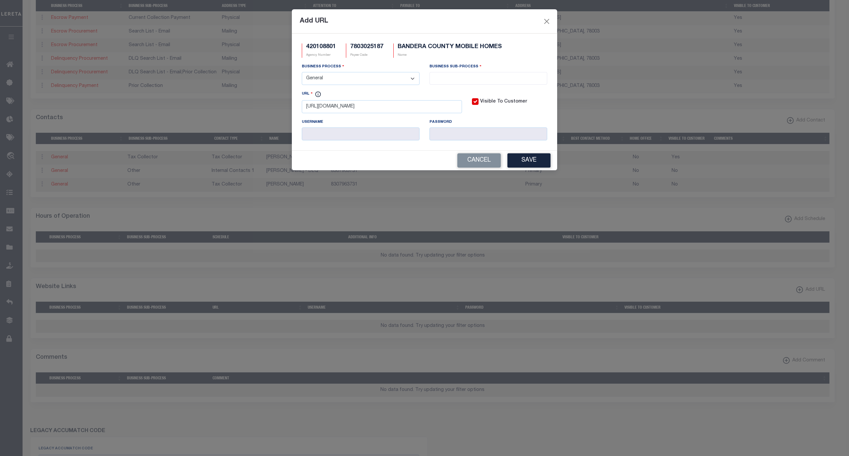
click at [302, 73] on select "- Select - All Automation Bill Request Delinquency Payment Delinquency Procurem…" at bounding box center [361, 78] width 118 height 13
click at [450, 73] on li at bounding box center [487, 76] width 113 height 9
select select "31"
click at [527, 166] on button "Save" at bounding box center [528, 160] width 43 height 14
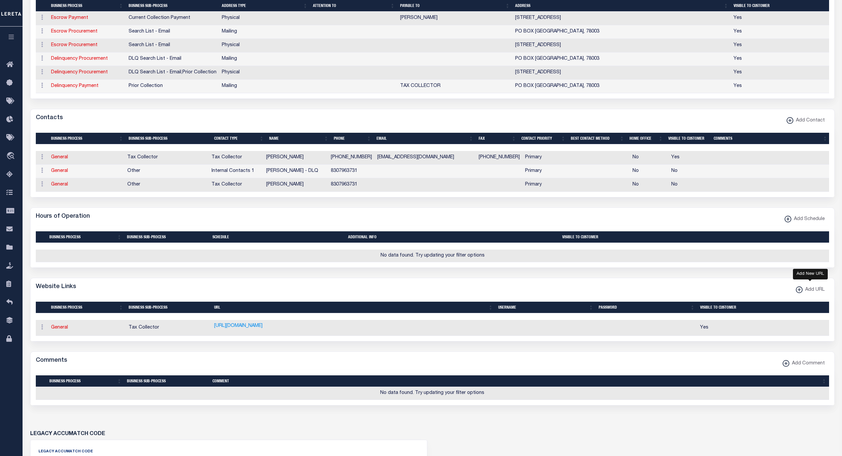
click at [809, 293] on span "Add URL" at bounding box center [814, 289] width 22 height 7
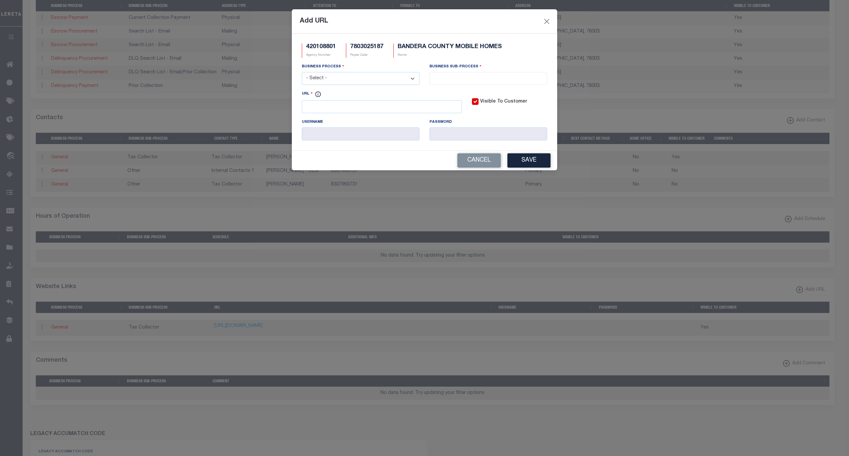
scroll to position [0, 0]
click at [338, 80] on select "- Select - All Automation Bill Request Delinquency Payment Delinquency Procurem…" at bounding box center [361, 78] width 118 height 13
select select "6"
click at [302, 73] on select "- Select - All Automation Bill Request Delinquency Payment Delinquency Procurem…" at bounding box center [361, 78] width 118 height 13
click at [440, 83] on span at bounding box center [488, 78] width 118 height 13
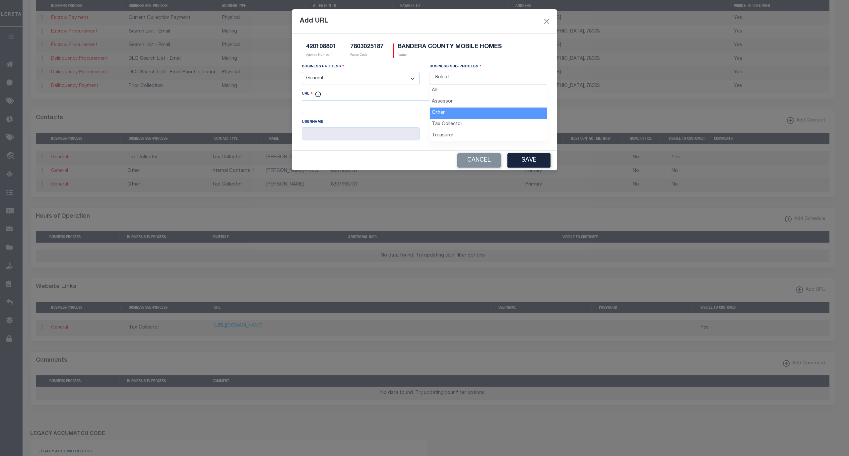
select select "39"
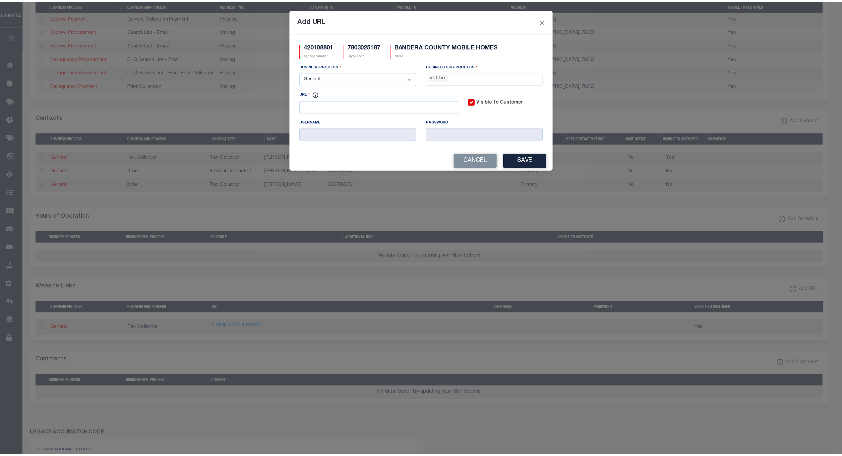
scroll to position [11, 0]
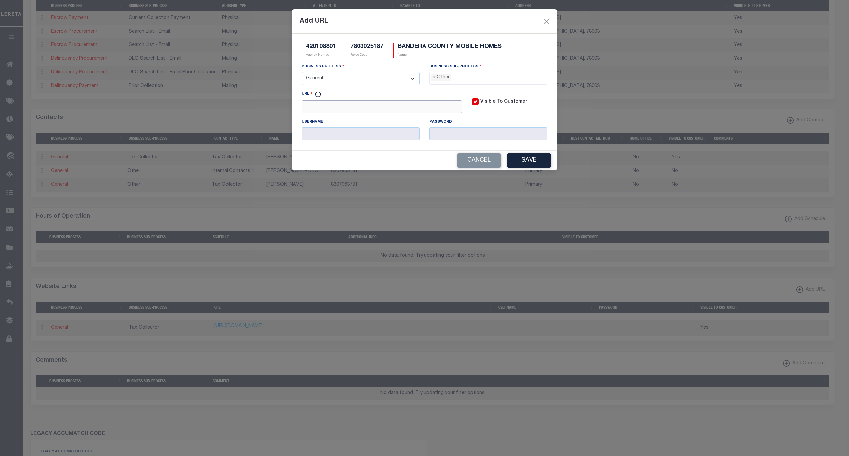
click at [404, 108] on input "URL" at bounding box center [382, 106] width 160 height 13
paste input "https://www.banderacounty.org/"
type input "https://www.banderacounty.org/"
click at [525, 161] on button "Save" at bounding box center [528, 160] width 43 height 14
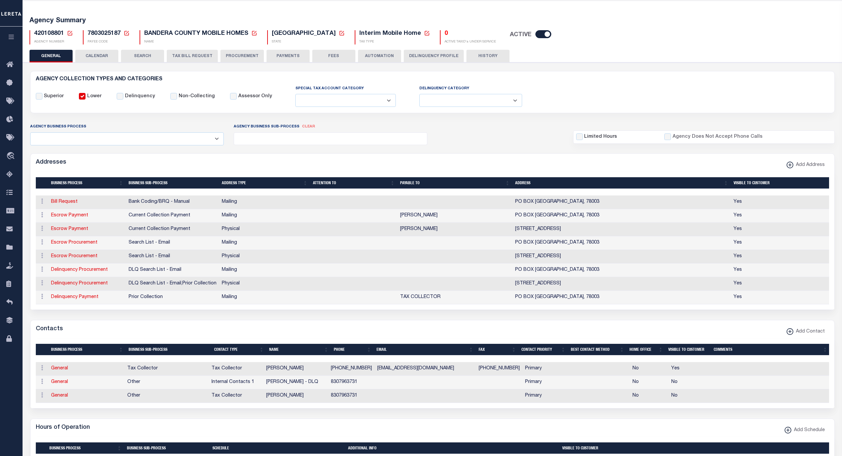
scroll to position [15, 0]
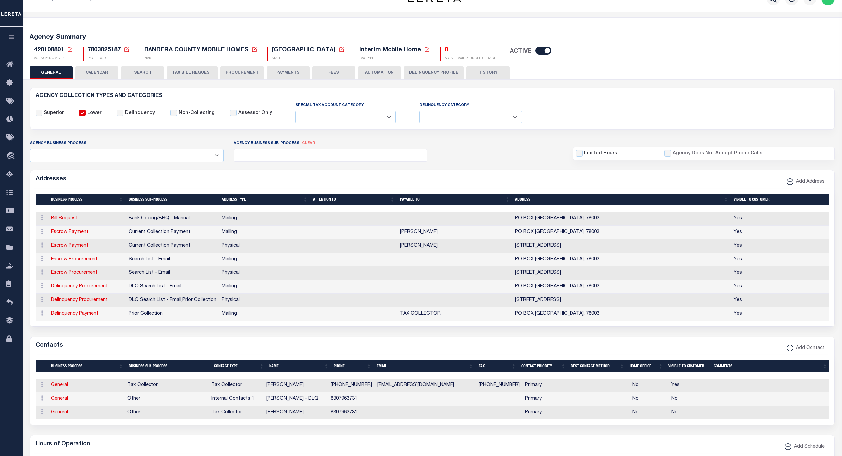
click at [286, 72] on button "PAYMENTS" at bounding box center [288, 72] width 43 height 13
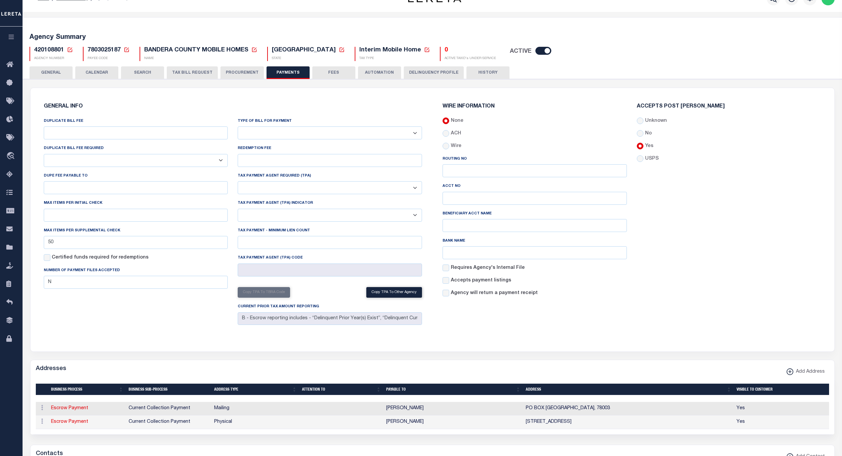
click at [297, 131] on select "Bar-Coded Tax Statement Print Tax Bills from Web. No DBF Required. Memo Bill Or…" at bounding box center [330, 132] width 184 height 13
click at [238, 127] on select "Bar-Coded Tax Statement Print Tax Bills from Web. No DBF Required. Memo Bill Or…" at bounding box center [330, 132] width 184 height 13
click at [275, 137] on select "Bar-Coded Tax Statement Print Tax Bills from Web. No DBF Required. Memo Bill Or…" at bounding box center [330, 132] width 184 height 13
select select "35"
click at [238, 127] on select "Bar-Coded Tax Statement Print Tax Bills from Web. No DBF Required. Memo Bill Or…" at bounding box center [330, 132] width 184 height 13
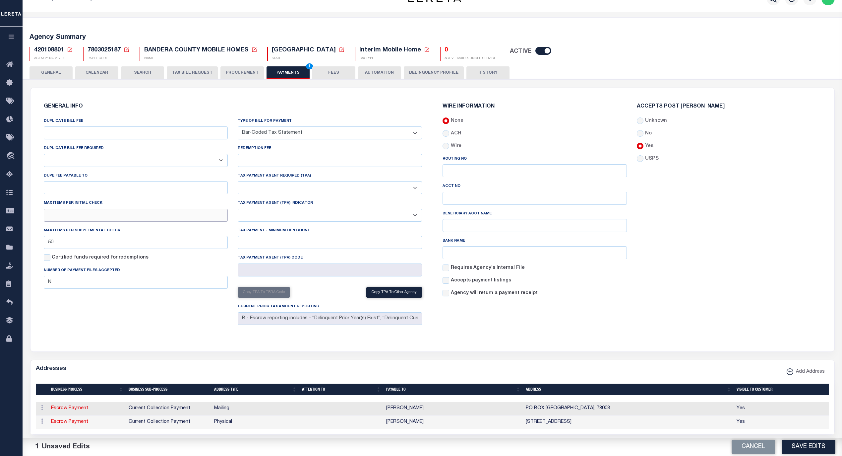
click at [117, 221] on input "text" at bounding box center [136, 215] width 184 height 13
type input "50"
click at [144, 326] on div "DUPLICATE BILL FEE DUPLICATE BILL FEE REQUIRED Yes No DUPE FEE PAYABLE TO Max i…" at bounding box center [136, 222] width 194 height 210
click at [804, 443] on button "Save Edits" at bounding box center [809, 446] width 54 height 14
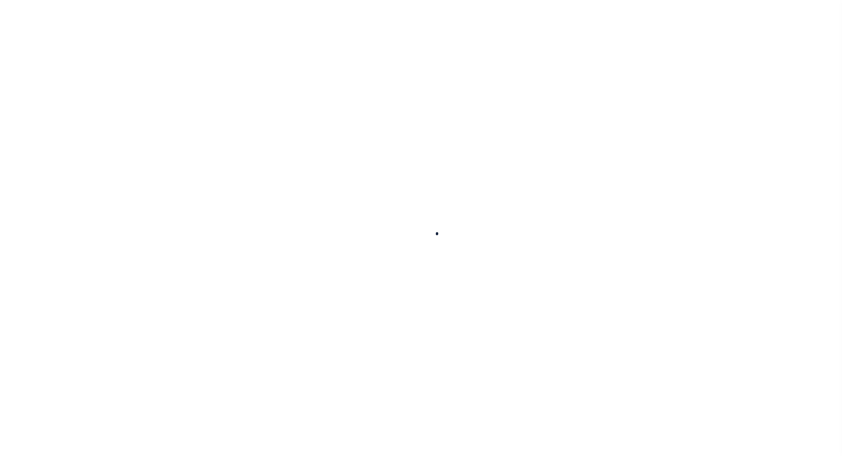
select select
type input "50"
checkbox input "false"
type input "N"
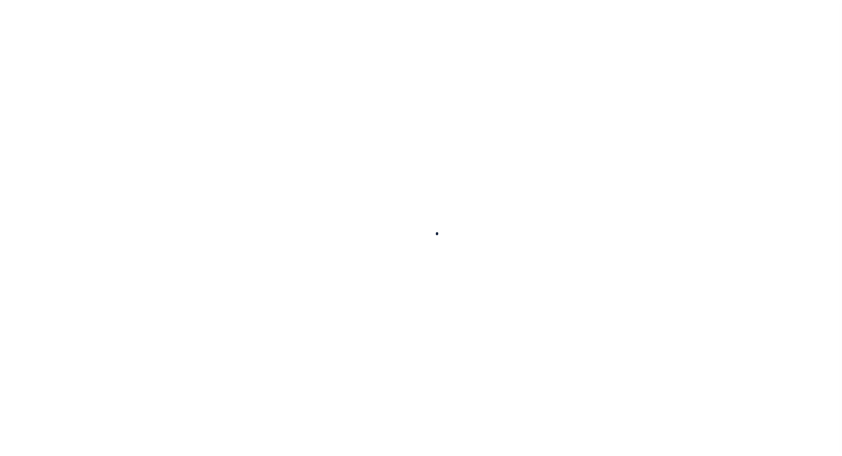
select select "35"
type input "B - Escrow reporting includes - “Delinquent Prior Year(s) Exist”, “Delinquent C…"
radio input "true"
checkbox input "false"
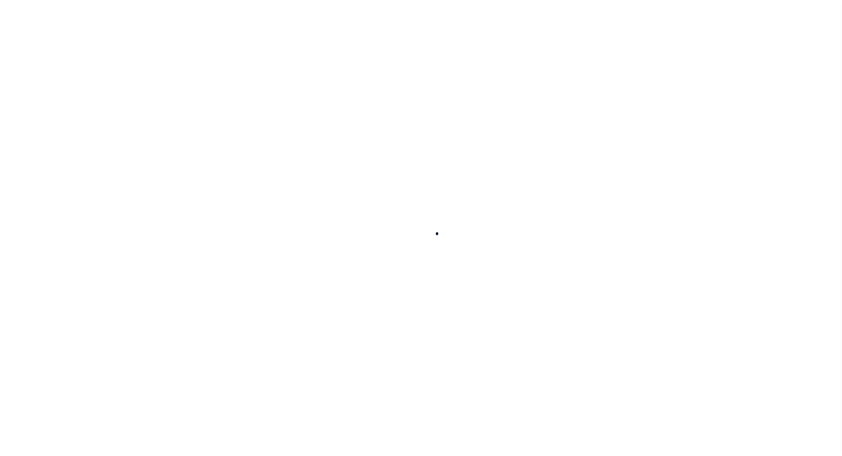
checkbox input "false"
radio input "true"
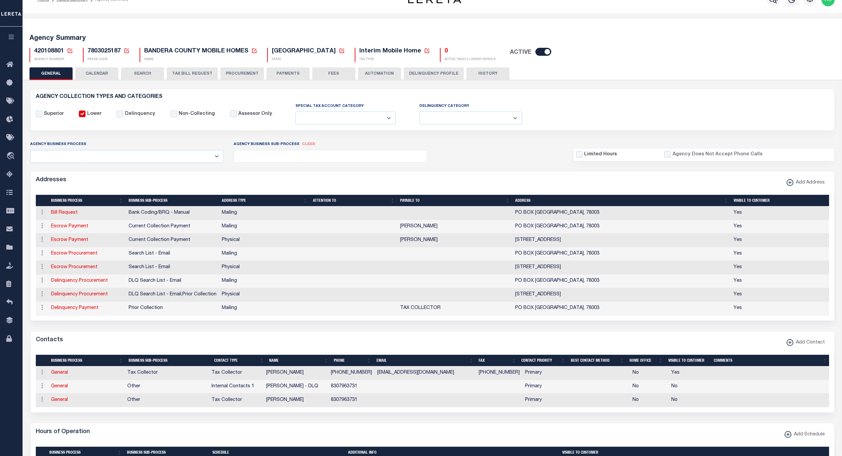
click at [290, 76] on button "PAYMENTS" at bounding box center [288, 73] width 43 height 13
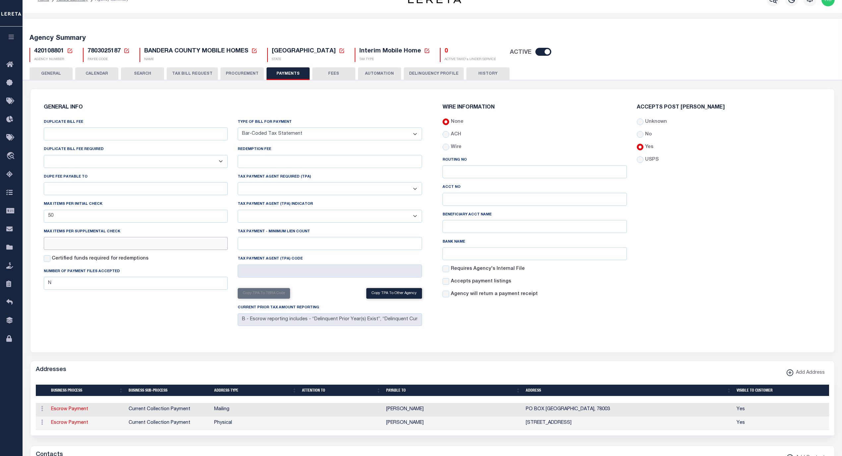
click at [76, 240] on input "text" at bounding box center [136, 243] width 184 height 13
type input "50"
click at [128, 315] on div "DUPLICATE BILL FEE DUPLICATE BILL FEE REQUIRED Yes No DUPE FEE PAYABLE TO Max i…" at bounding box center [136, 223] width 194 height 210
click at [804, 446] on button "Save Edits" at bounding box center [809, 446] width 54 height 14
click at [240, 67] on div "Agency Summary 420108801 Agency Number Edit Cancel Ok New Agency Number Cancel …" at bounding box center [433, 47] width 822 height 41
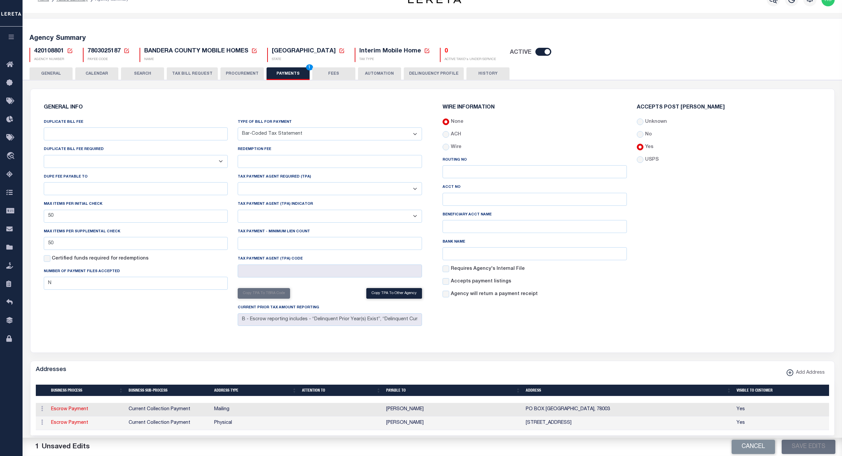
click at [244, 75] on button "PROCUREMENT" at bounding box center [242, 73] width 43 height 13
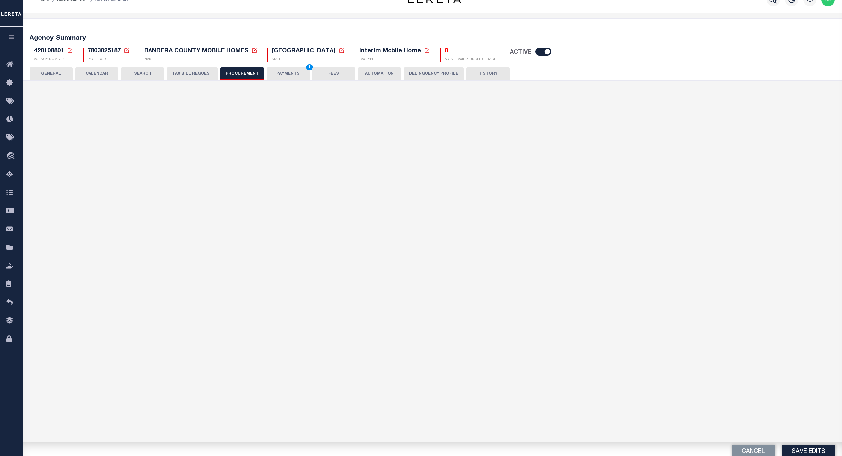
click at [283, 71] on button "PAYMENTS 1" at bounding box center [288, 73] width 43 height 13
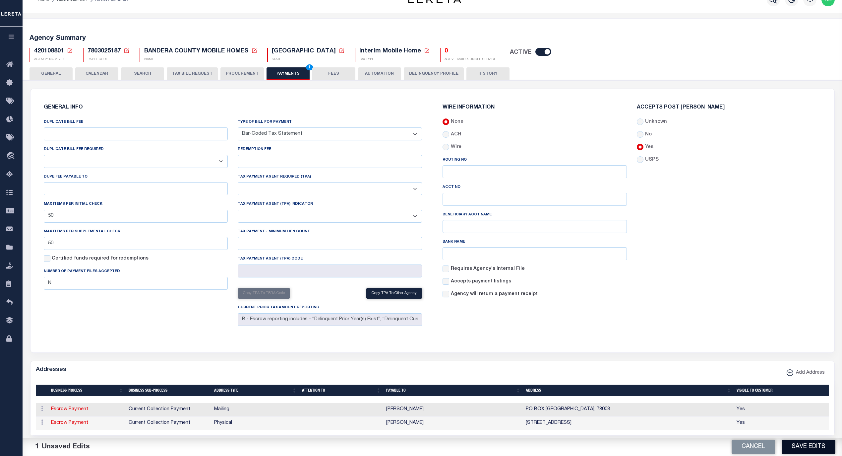
click at [793, 446] on button "Save Edits" at bounding box center [809, 446] width 54 height 14
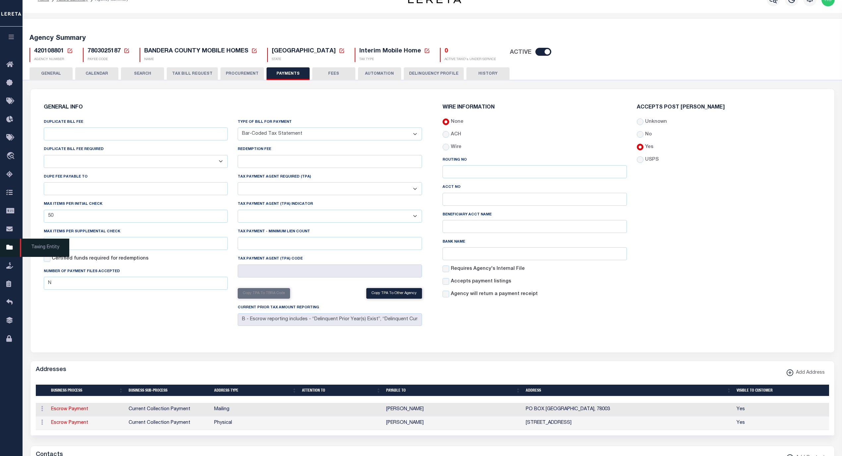
click at [36, 249] on span "Taxing Entity" at bounding box center [44, 247] width 49 height 18
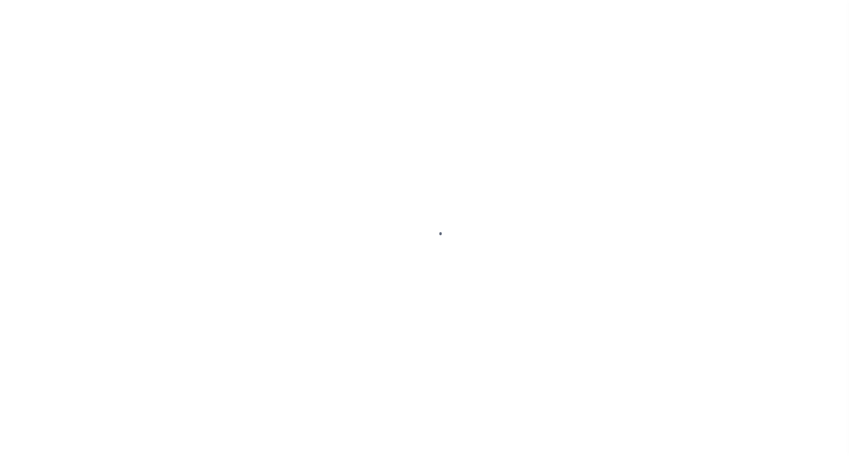
select select
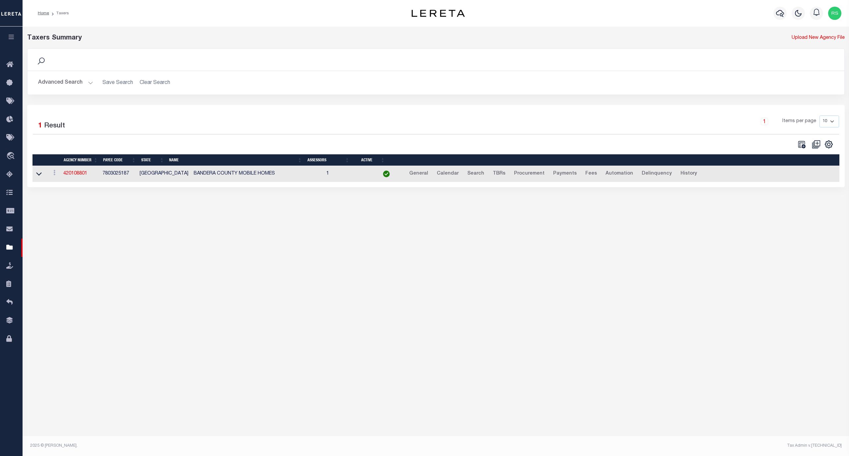
click at [60, 85] on button "Advanced Search" at bounding box center [65, 82] width 55 height 13
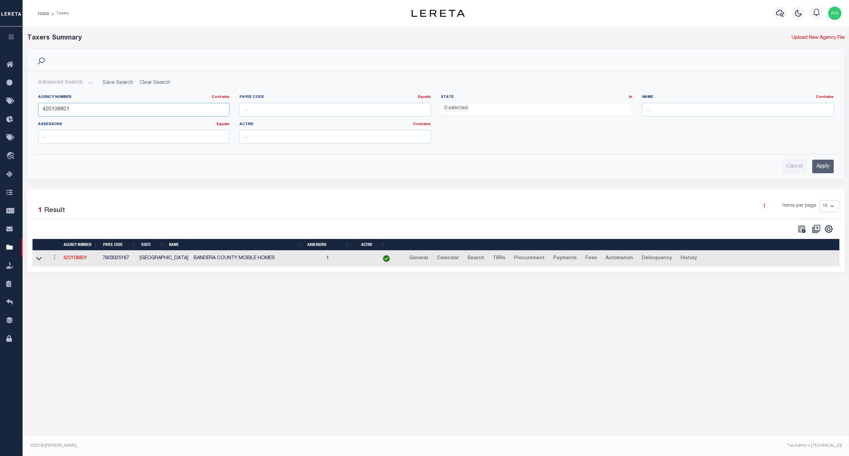
click at [64, 112] on input "420108801" at bounding box center [133, 110] width 191 height 14
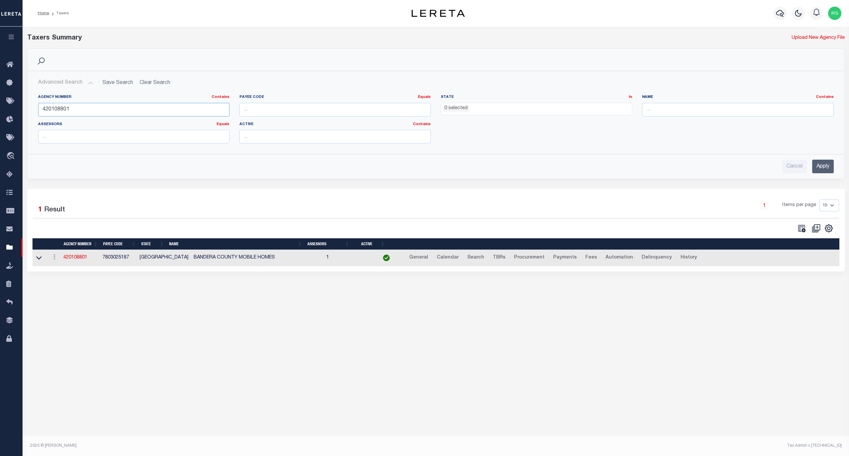
click at [64, 110] on input "420108801" at bounding box center [133, 110] width 191 height 14
paste input "80130222"
type input "480130222"
click at [822, 166] on input "Apply" at bounding box center [823, 167] width 22 height 14
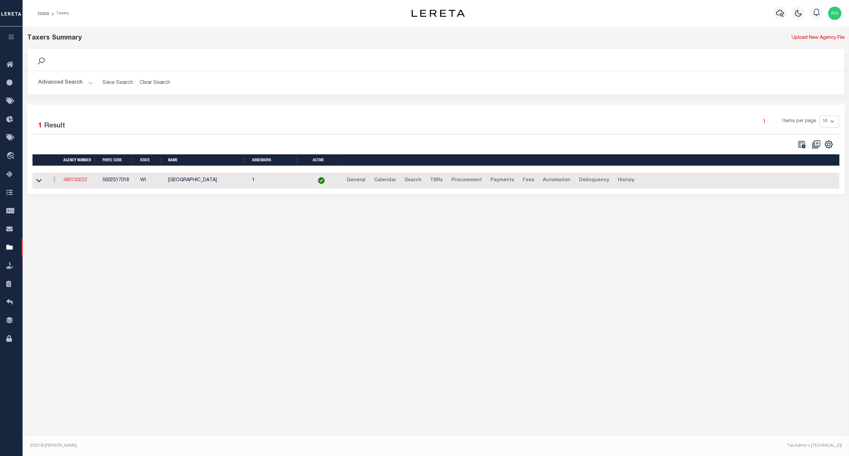
click at [74, 182] on link "480130222" at bounding box center [75, 180] width 24 height 5
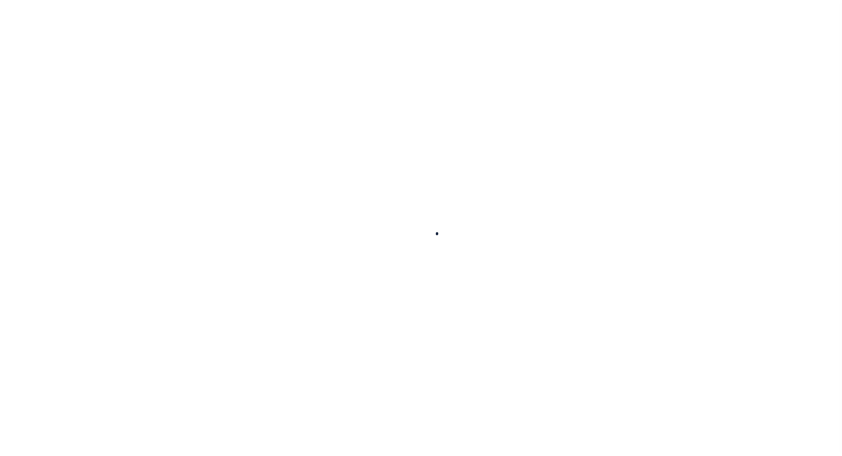
select select
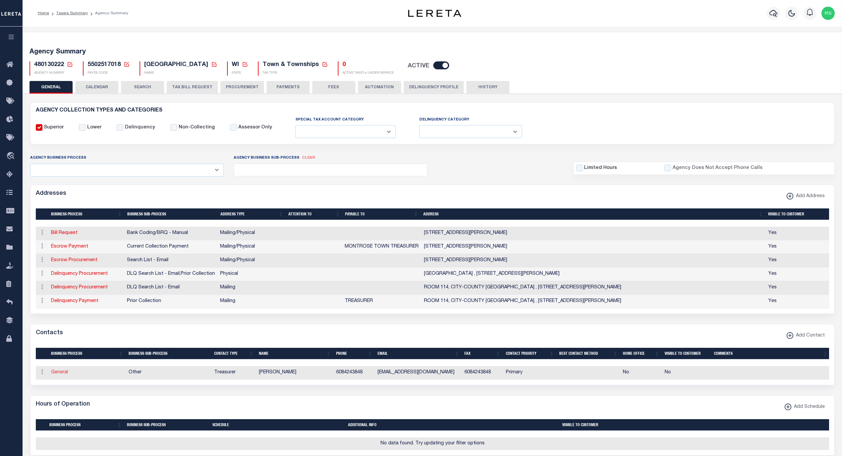
click at [64, 374] on link "General" at bounding box center [59, 372] width 17 height 5
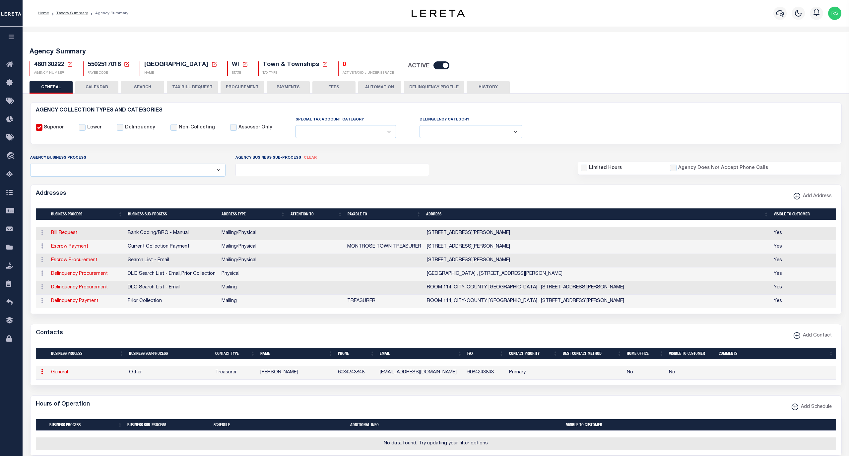
select select "3"
select select "1"
type input "[PERSON_NAME]"
type input "6084243848"
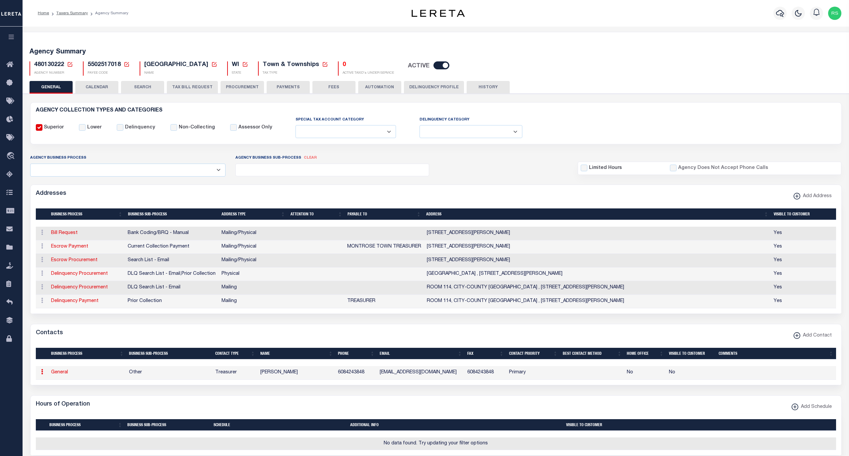
type input "6084243848"
type input "[EMAIL_ADDRESS][DOMAIN_NAME]"
select select "6"
select select "39"
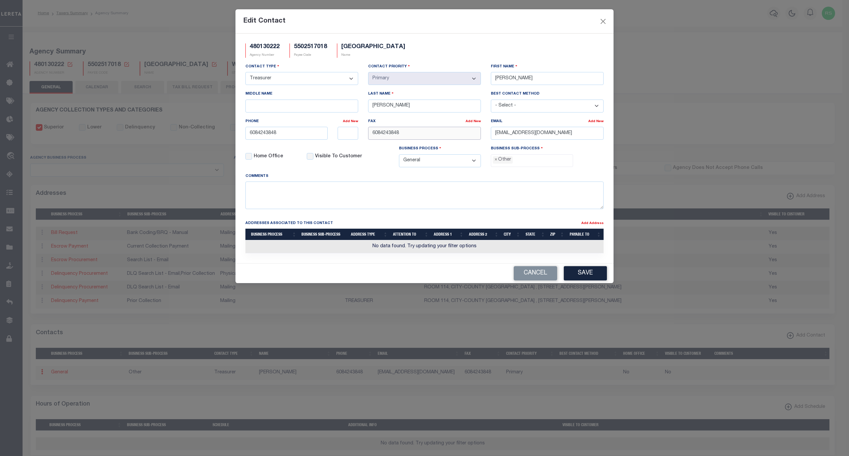
drag, startPoint x: 424, startPoint y: 136, endPoint x: 319, endPoint y: 141, distance: 105.6
click at [319, 141] on div "Contact Type - Select - Assessor Clerk Internal Contacts 1 Internal Contacts 2 …" at bounding box center [424, 117] width 368 height 109
drag, startPoint x: 281, startPoint y: 138, endPoint x: 234, endPoint y: 138, distance: 47.4
click at [234, 138] on div "Edit Contact 480130222 Agency Number 5502517018 Payee Code [GEOGRAPHIC_DATA] Na…" at bounding box center [424, 228] width 849 height 456
paste input "-424-"
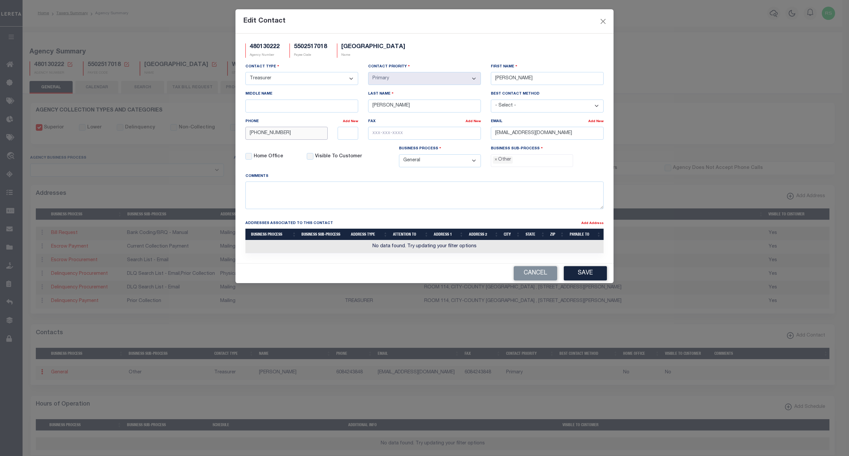
type input "[PHONE_NUMBER]"
drag, startPoint x: 569, startPoint y: 134, endPoint x: 454, endPoint y: 137, distance: 115.1
click at [454, 137] on div "Contact Type - Select - Assessor Clerk Internal Contacts 1 Internal Contacts 2 …" at bounding box center [424, 117] width 368 height 109
click at [421, 109] on input "[PERSON_NAME]" at bounding box center [424, 105] width 113 height 13
click at [581, 275] on button "Save" at bounding box center [585, 273] width 43 height 14
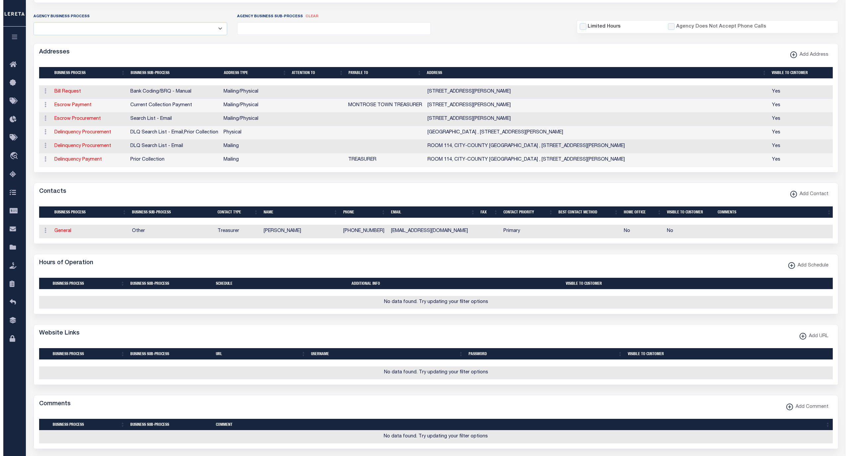
scroll to position [147, 0]
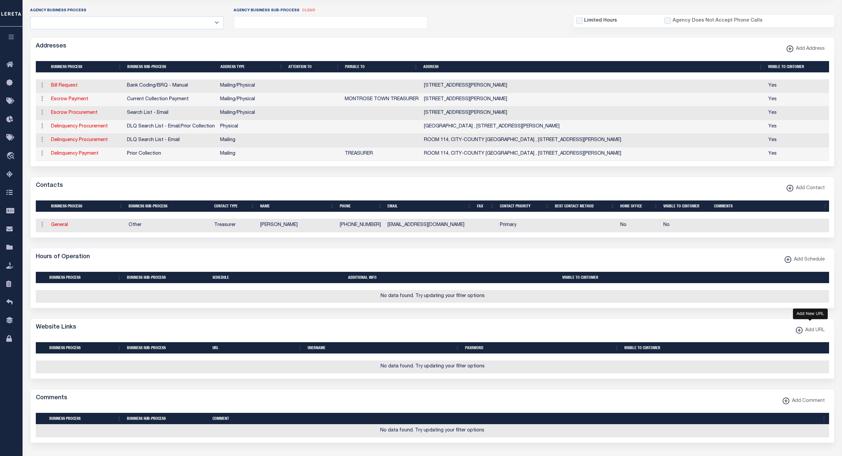
click at [810, 334] on span "Add URL" at bounding box center [814, 330] width 22 height 7
select select
checkbox input "true"
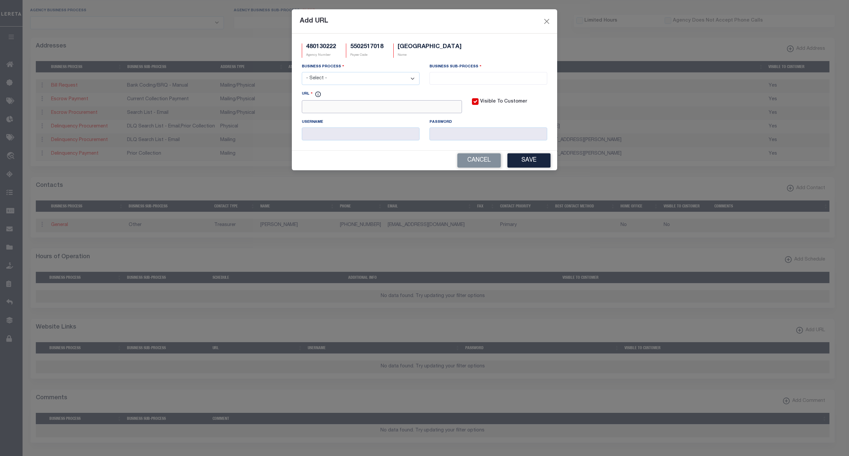
click at [383, 110] on input "URL" at bounding box center [382, 106] width 160 height 13
paste input "[URL][DOMAIN_NAME]"
type input "https://accessdane.countyofdane.com/"
click at [380, 83] on select "- Select - All Automation Bill Request Delinquency Payment Delinquency Procurem…" at bounding box center [361, 78] width 118 height 13
select select "6"
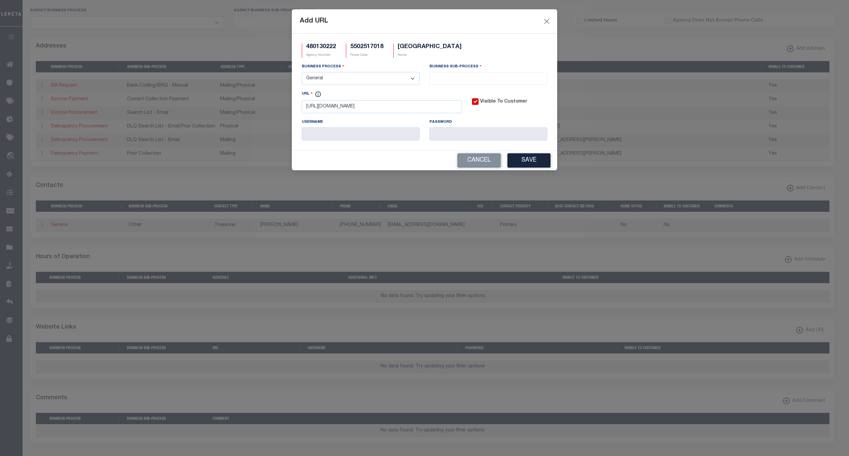
click at [302, 73] on select "- Select - All Automation Bill Request Delinquency Payment Delinquency Procurem…" at bounding box center [361, 78] width 118 height 13
click at [445, 78] on input "search" at bounding box center [487, 77] width 113 height 7
select select "39"
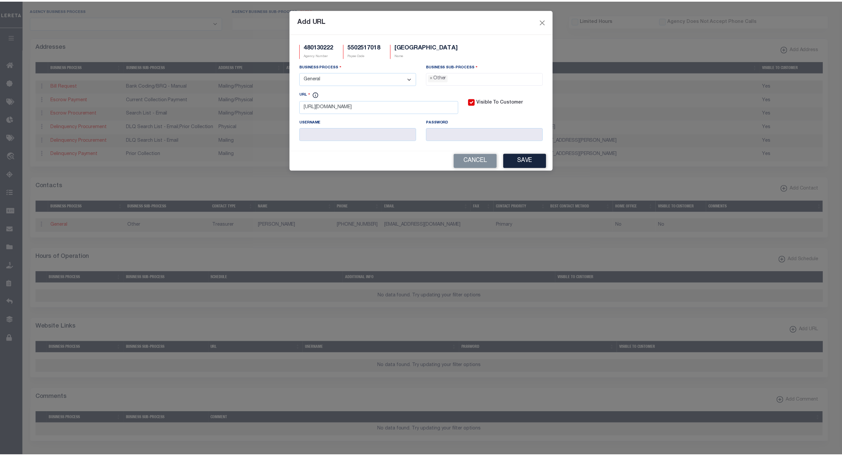
scroll to position [11, 0]
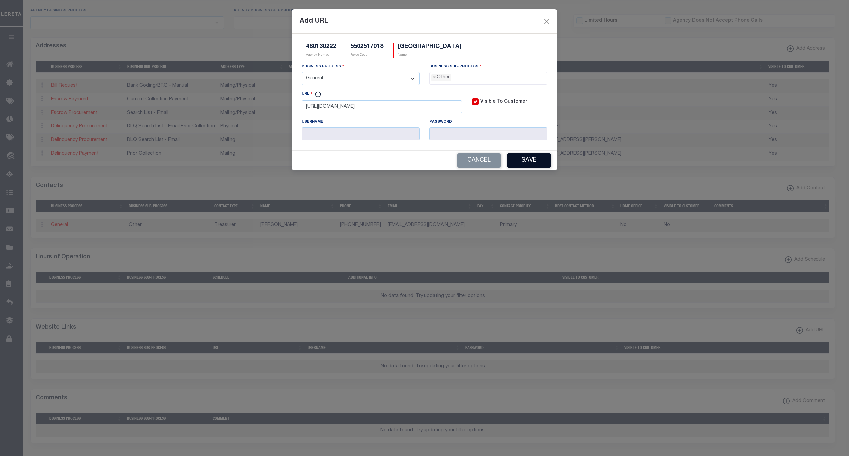
click at [531, 162] on button "Save" at bounding box center [528, 160] width 43 height 14
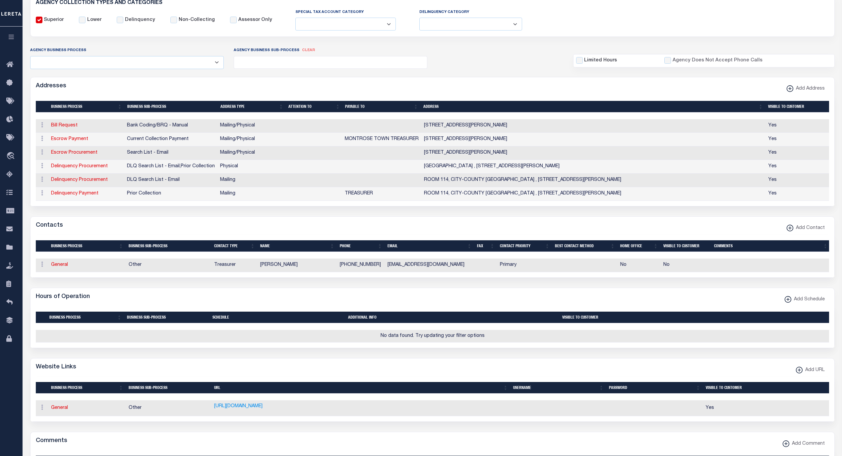
scroll to position [88, 0]
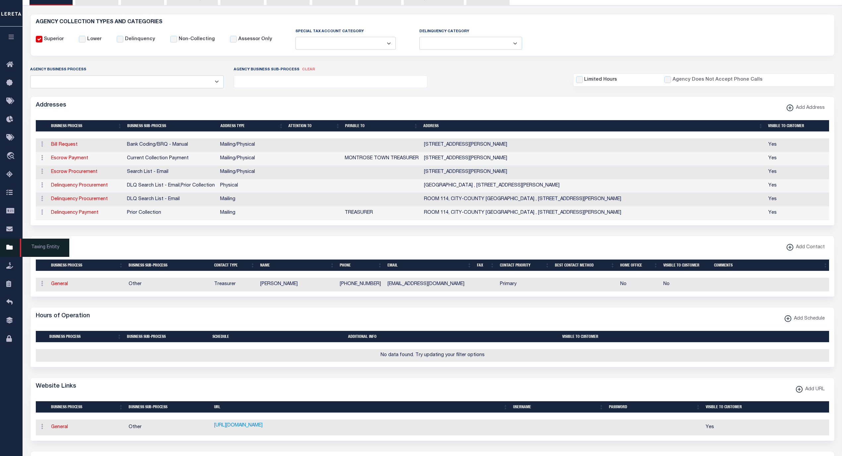
click at [37, 247] on span "Taxing Entity" at bounding box center [44, 247] width 49 height 18
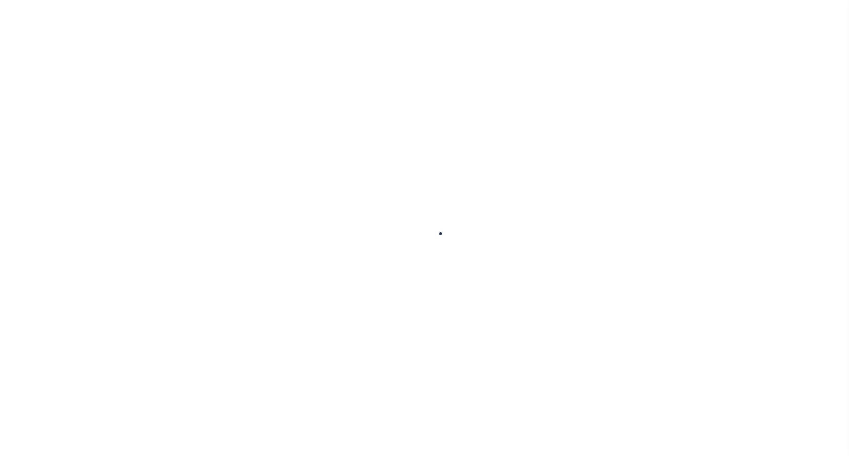
select select
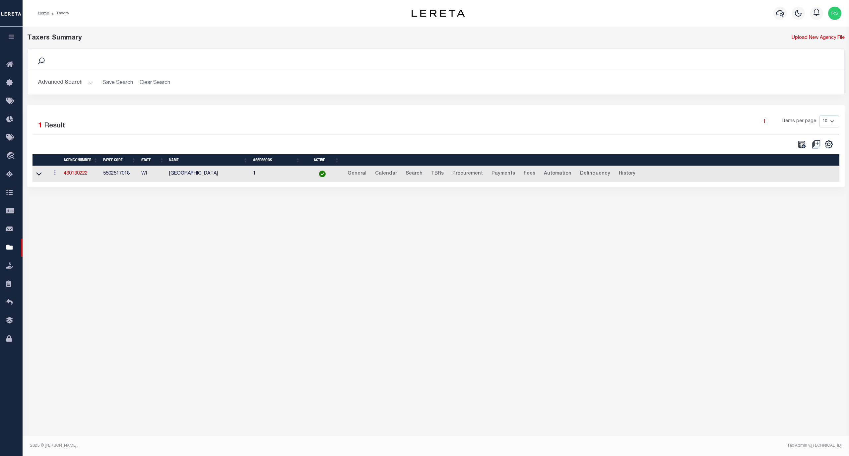
click at [58, 79] on button "Advanced Search" at bounding box center [65, 82] width 55 height 13
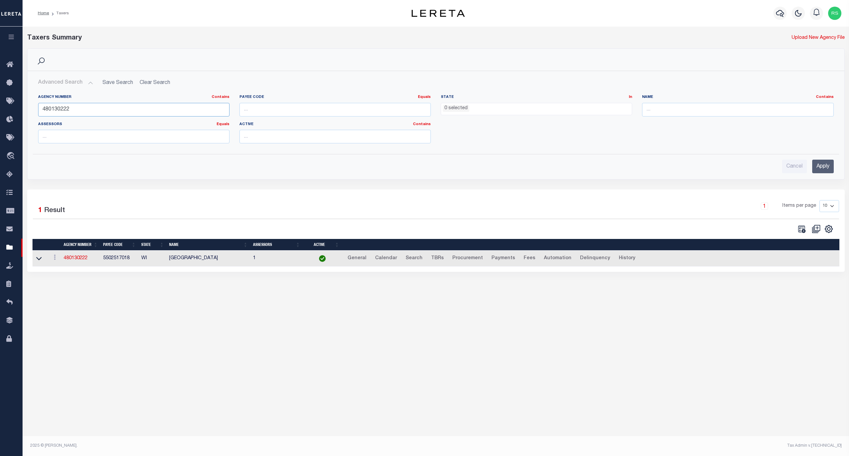
click at [66, 110] on input "480130222" at bounding box center [133, 110] width 191 height 14
paste input "410403"
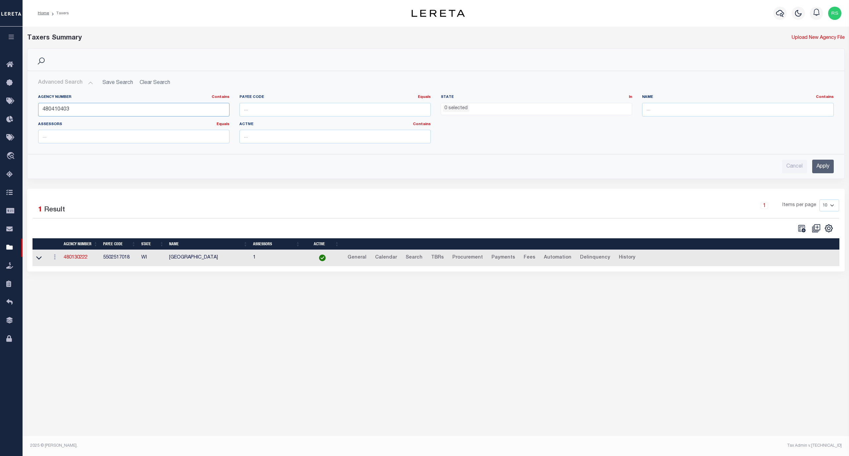
type input "480410403"
click at [822, 168] on input "Apply" at bounding box center [823, 167] width 22 height 14
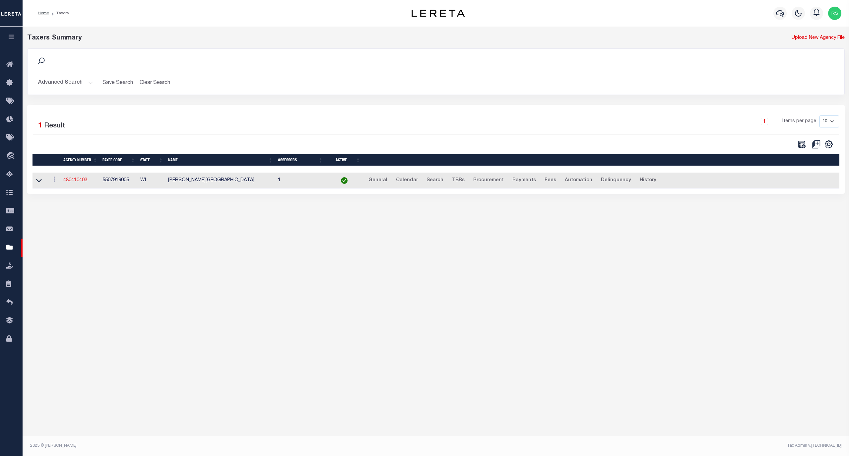
click at [76, 182] on link "480410403" at bounding box center [75, 180] width 24 height 5
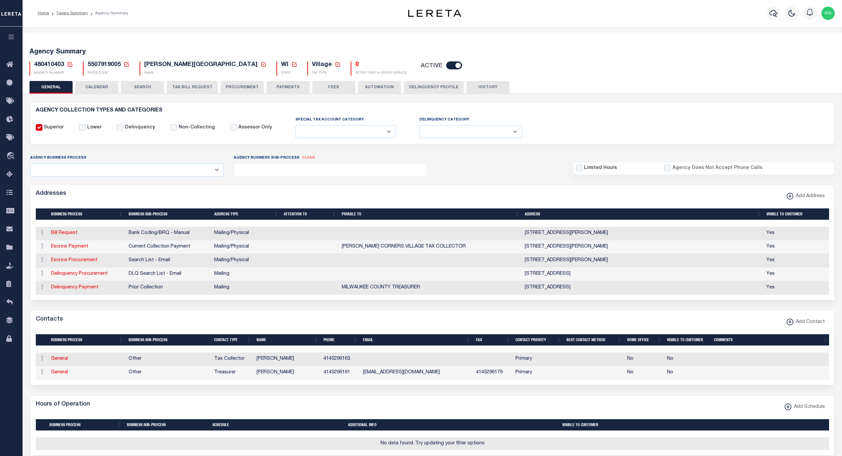
select select
click at [78, 247] on link "Escrow Payment" at bounding box center [69, 246] width 37 height 5
select select "1"
checkbox input "false"
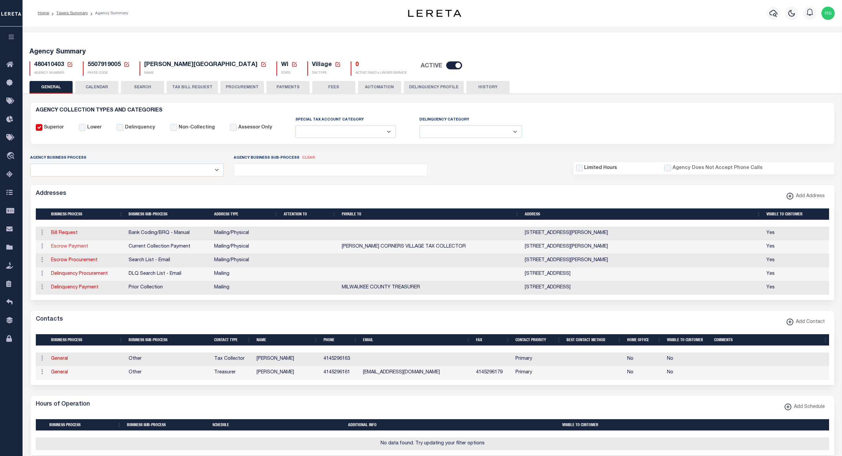
select select
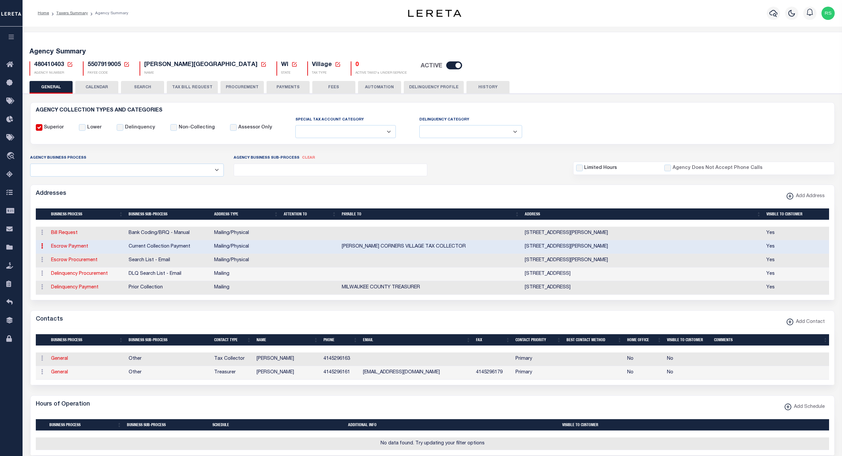
type input "5635 S NEW BERLIN RD"
type input "HALES CORNERS"
select select "WI"
type input "53130-1775"
select select "5"
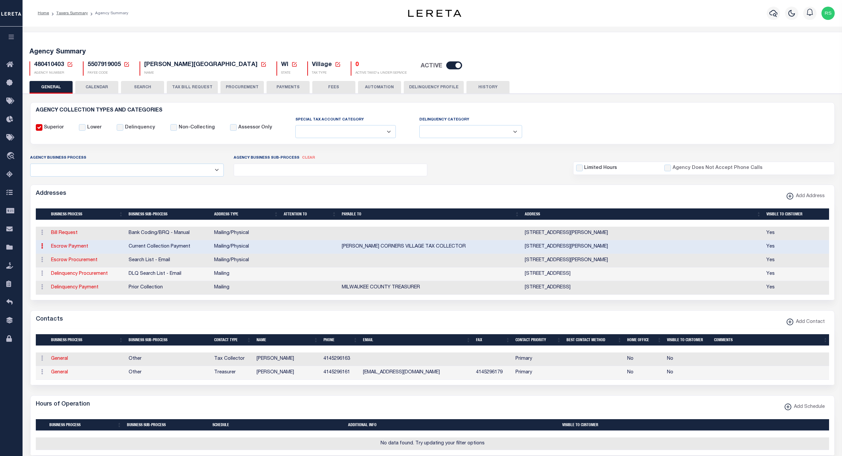
checkbox input "true"
type input "[PERSON_NAME] CORNERS VILLAGE TAX COLLECTOR"
select select "3"
select select "11"
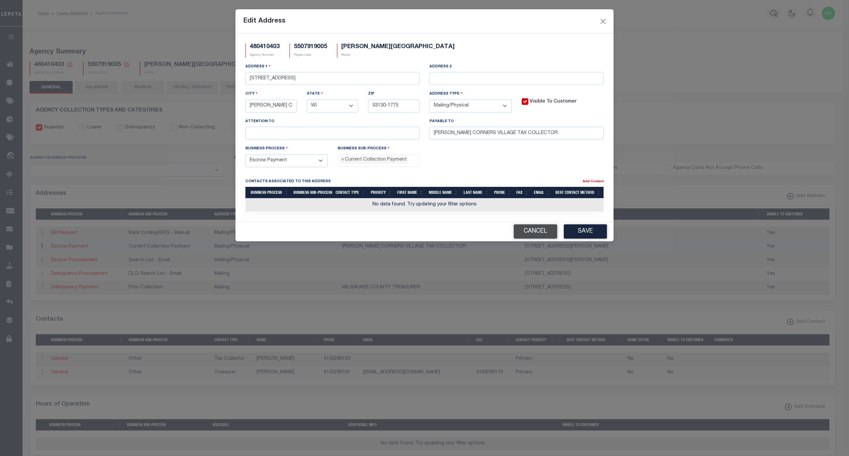
click at [547, 238] on button "Cancel" at bounding box center [535, 231] width 43 height 14
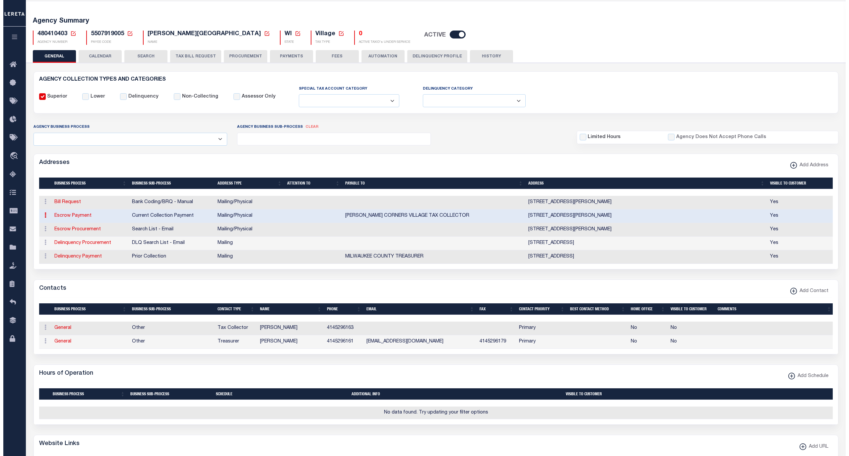
scroll to position [44, 0]
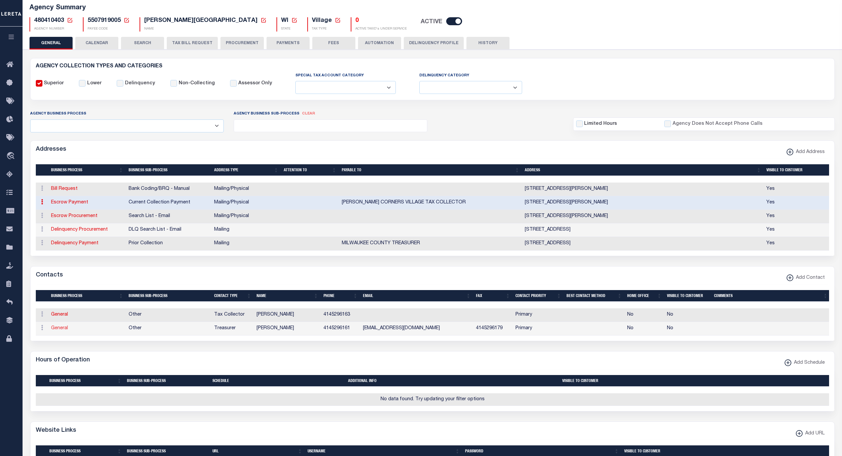
click at [63, 330] on link "General" at bounding box center [59, 328] width 17 height 5
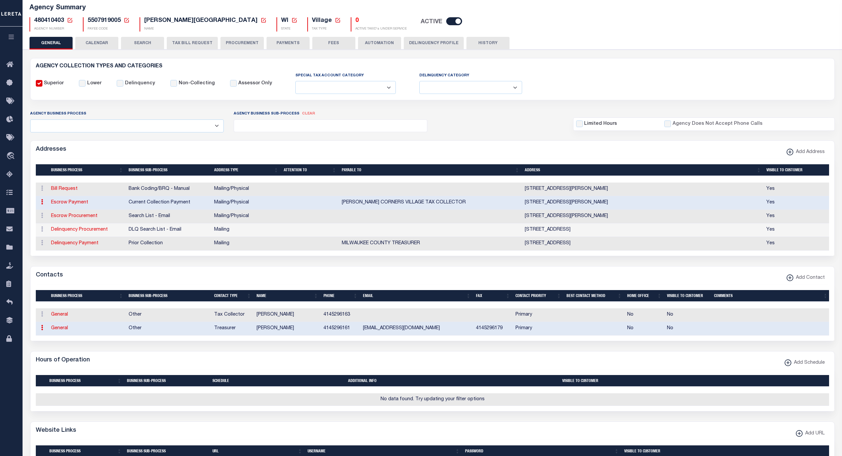
select select "3"
select select "1"
type input "RACHEL"
type input "POCQUETTE"
type input "4145296161"
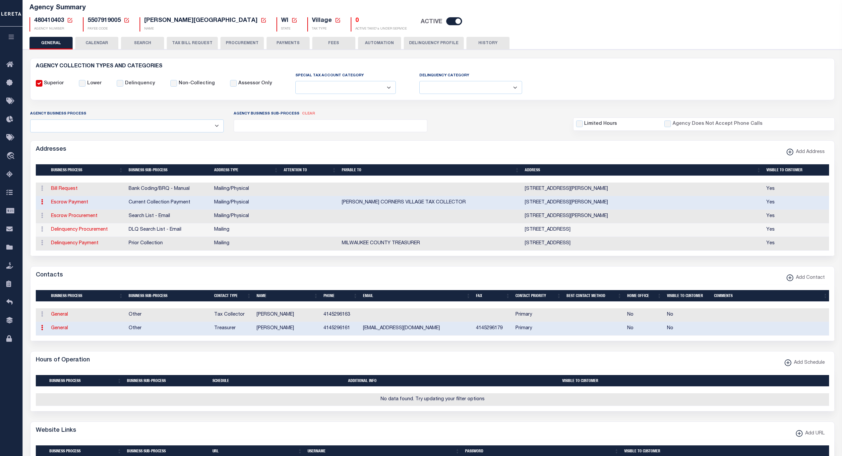
type input "4145296179"
type input "[EMAIL_ADDRESS][DOMAIN_NAME]"
select select "6"
select select "39"
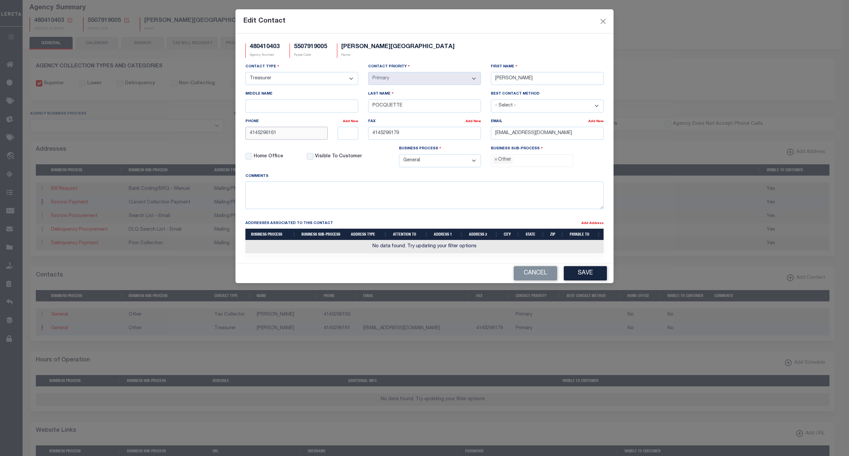
drag, startPoint x: 287, startPoint y: 135, endPoint x: 225, endPoint y: 133, distance: 62.0
click at [225, 133] on div "Edit Contact 480410403 Agency Number 5507919005 Payee Code HALES CORNERS VILLAG…" at bounding box center [424, 228] width 849 height 456
paste input "-529-"
type input "[PHONE_NUMBER]"
drag, startPoint x: 415, startPoint y: 137, endPoint x: 348, endPoint y: 139, distance: 66.4
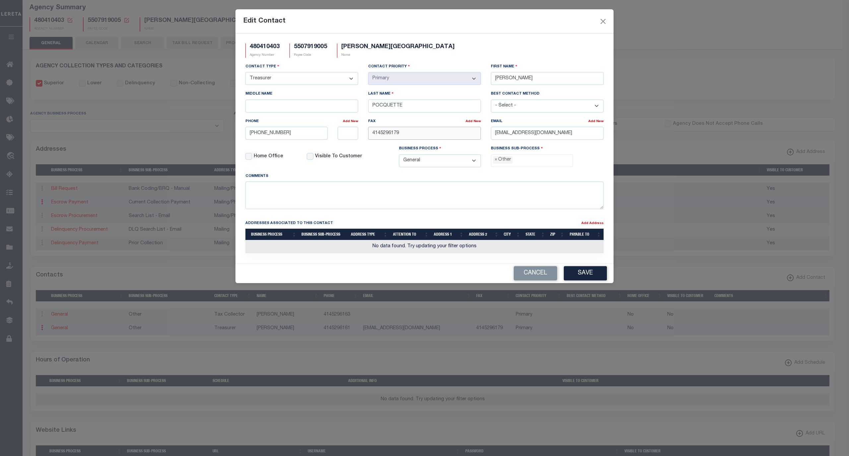
click at [348, 139] on div "Contact Type - Select - Assessor Clerk Internal Contacts 1 Internal Contacts 2 …" at bounding box center [424, 117] width 368 height 109
click at [591, 135] on input "[EMAIL_ADDRESS][DOMAIN_NAME]" at bounding box center [547, 133] width 113 height 13
drag, startPoint x: 587, startPoint y: 137, endPoint x: 442, endPoint y: 131, distance: 145.0
click at [443, 133] on div "Contact Type - Select - Assessor Clerk Internal Contacts 1 Internal Contacts 2 …" at bounding box center [424, 117] width 368 height 109
drag, startPoint x: 482, startPoint y: 182, endPoint x: 488, endPoint y: 178, distance: 7.9
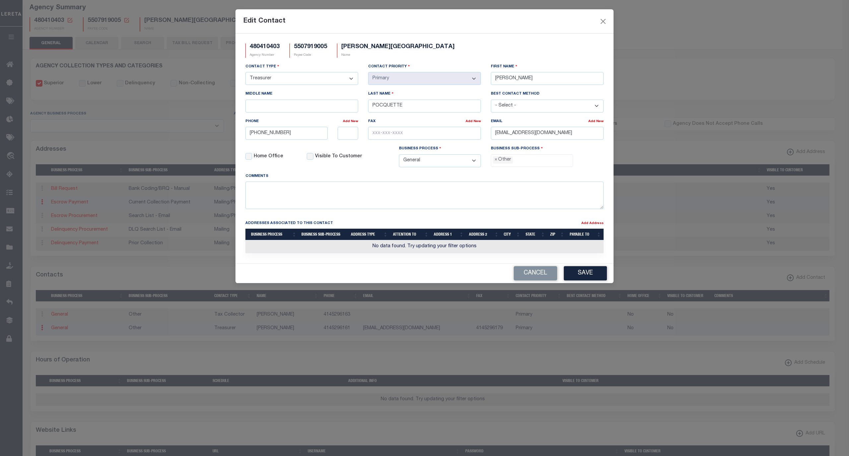
click at [482, 182] on div "Comments" at bounding box center [424, 190] width 358 height 36
click at [496, 161] on span "×" at bounding box center [495, 159] width 3 height 7
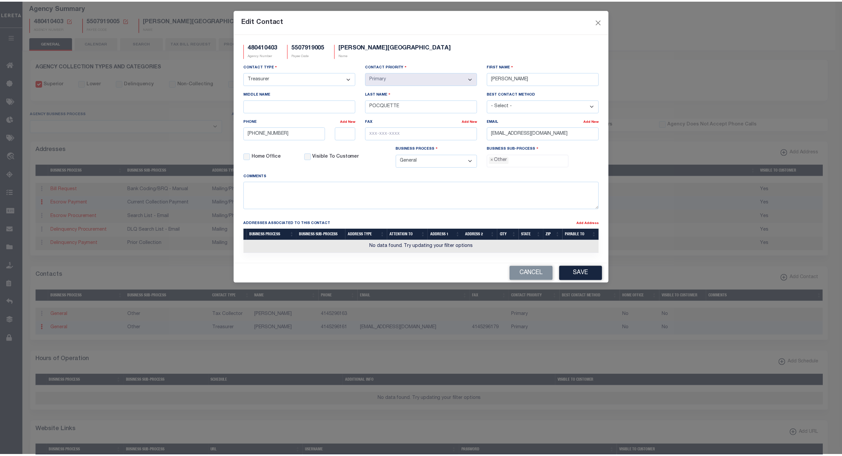
scroll to position [11, 0]
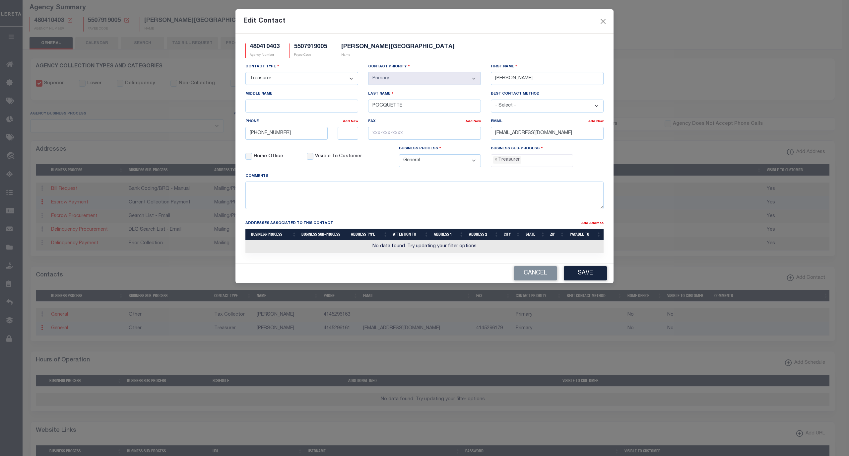
select select "32"
click at [569, 177] on div "Comments" at bounding box center [424, 190] width 358 height 36
click at [589, 280] on button "Save" at bounding box center [585, 273] width 43 height 14
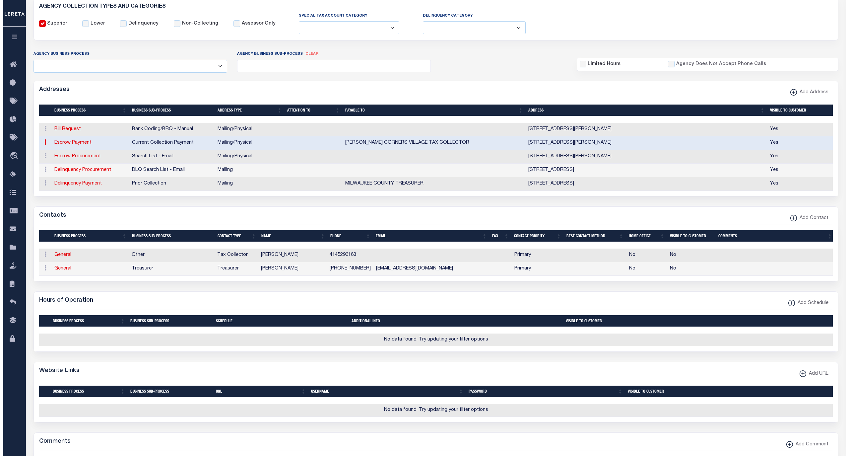
scroll to position [162, 0]
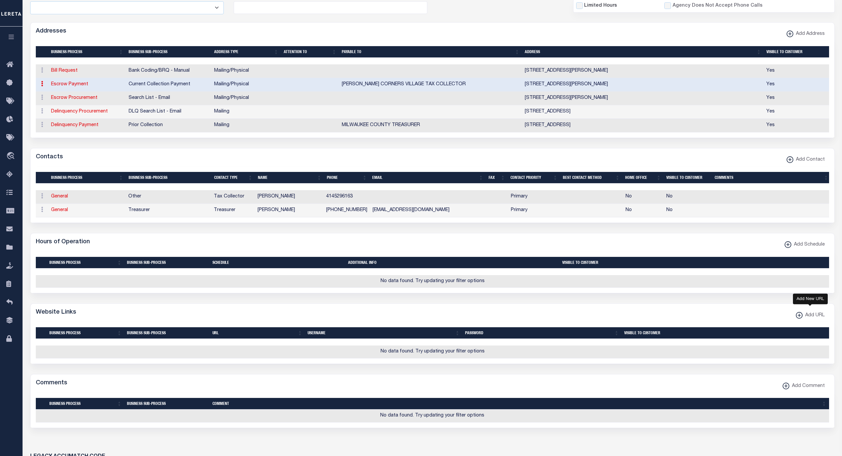
click at [803, 319] on span "Add URL" at bounding box center [814, 315] width 22 height 7
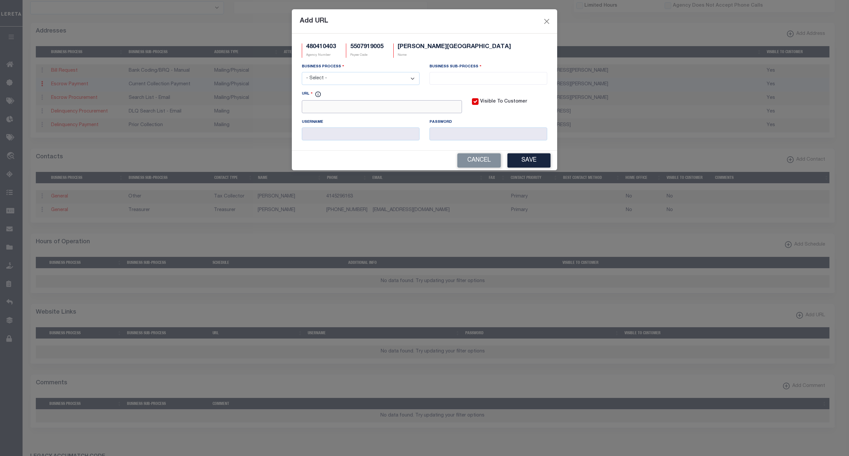
click at [392, 113] on input "URL" at bounding box center [382, 106] width 160 height 13
paste input "[URL][DOMAIN_NAME]"
type input "[URL][DOMAIN_NAME]"
click at [378, 80] on select "- Select - All Automation Bill Request Delinquency Payment Delinquency Procurem…" at bounding box center [361, 78] width 118 height 13
select select "6"
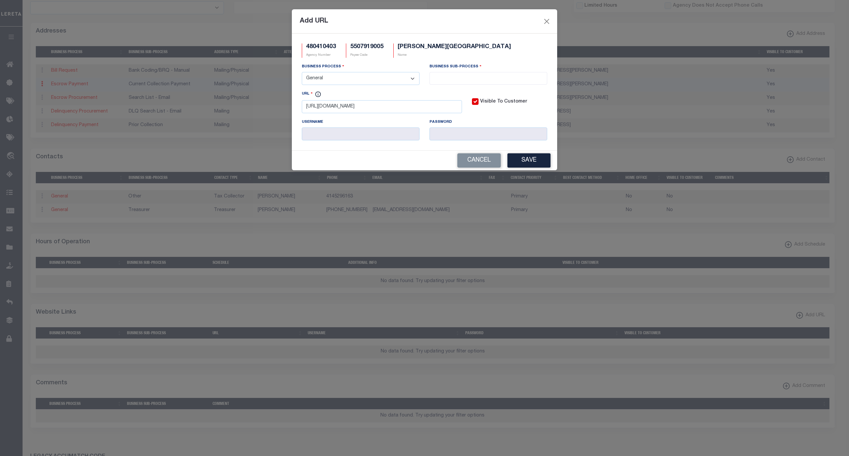
click at [302, 73] on select "- Select - All Automation Bill Request Delinquency Payment Delinquency Procurem…" at bounding box center [361, 78] width 118 height 13
click at [450, 81] on input "search" at bounding box center [487, 77] width 113 height 7
select select "39"
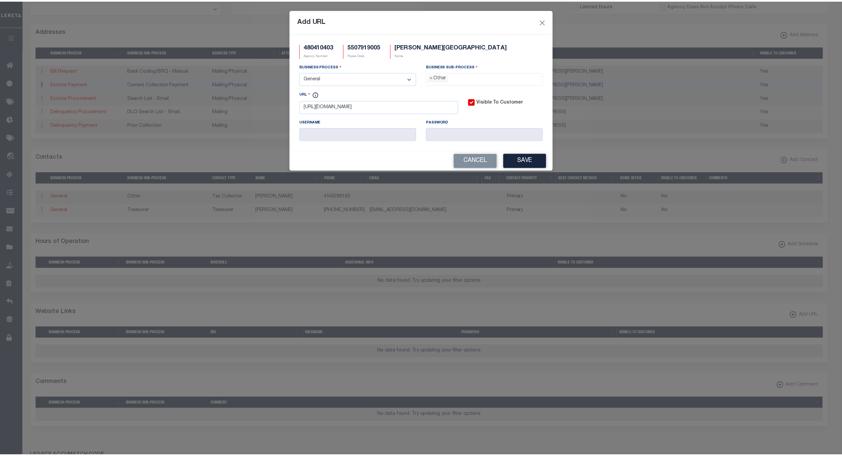
scroll to position [11, 0]
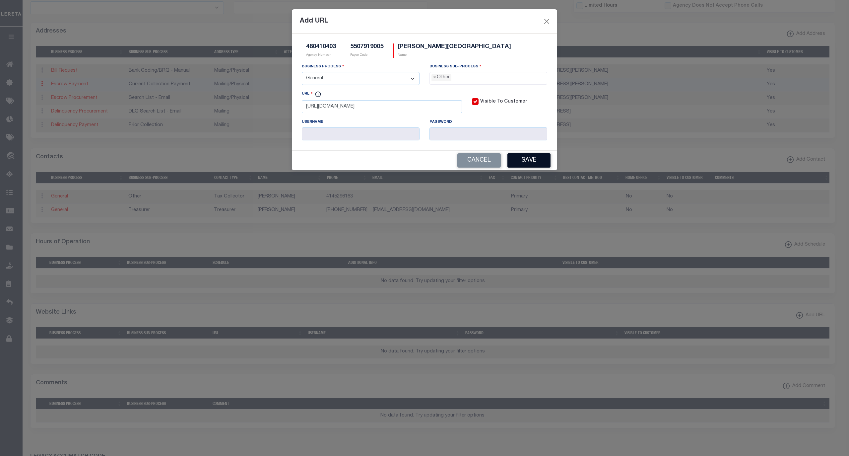
click at [534, 163] on button "Save" at bounding box center [528, 160] width 43 height 14
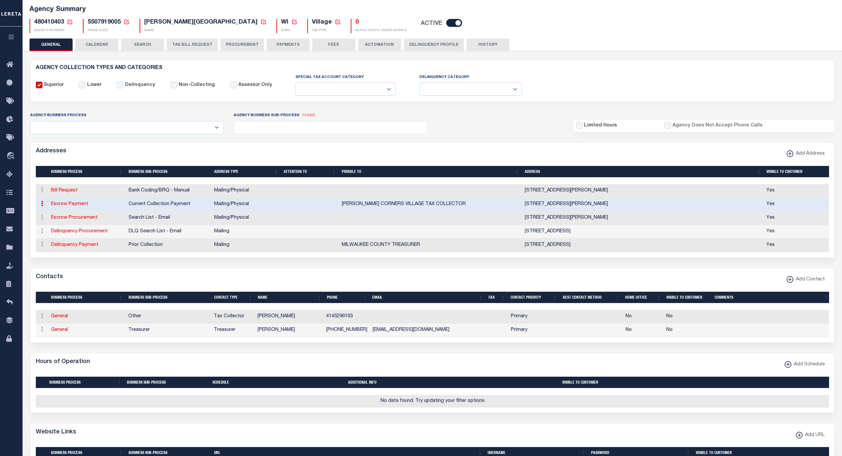
scroll to position [0, 0]
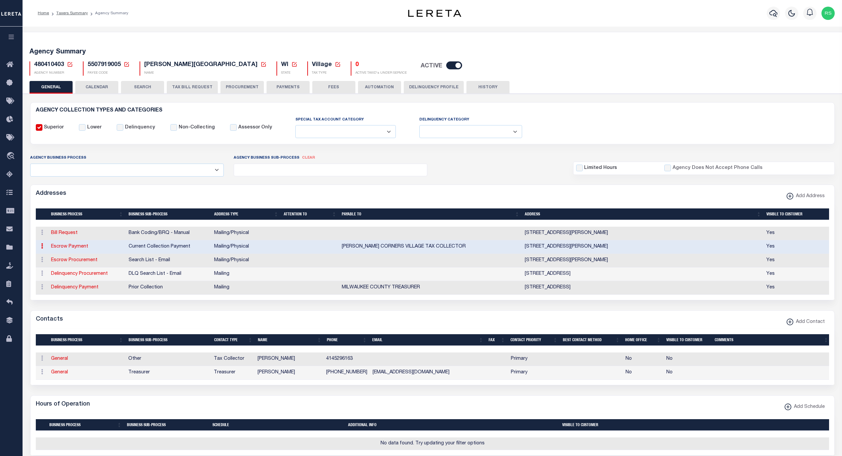
click at [281, 88] on button "PAYMENTS" at bounding box center [288, 87] width 43 height 13
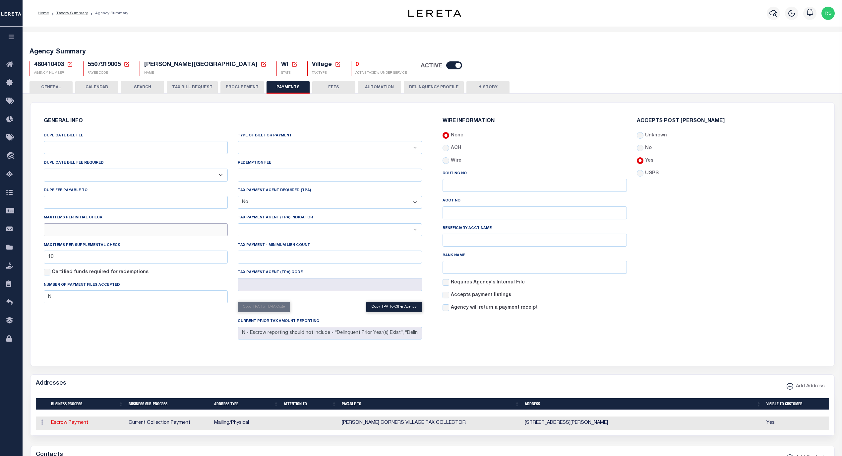
click at [101, 236] on input "text" at bounding box center [136, 229] width 184 height 13
type input "10"
click at [167, 346] on div "GENERAL INFO DUPLICATE BILL FEE DUPLICATE BILL FEE REQUIRED Yes No DUPE FEE PAY…" at bounding box center [232, 229] width 389 height 239
click at [805, 446] on button "Save Edits" at bounding box center [809, 446] width 54 height 14
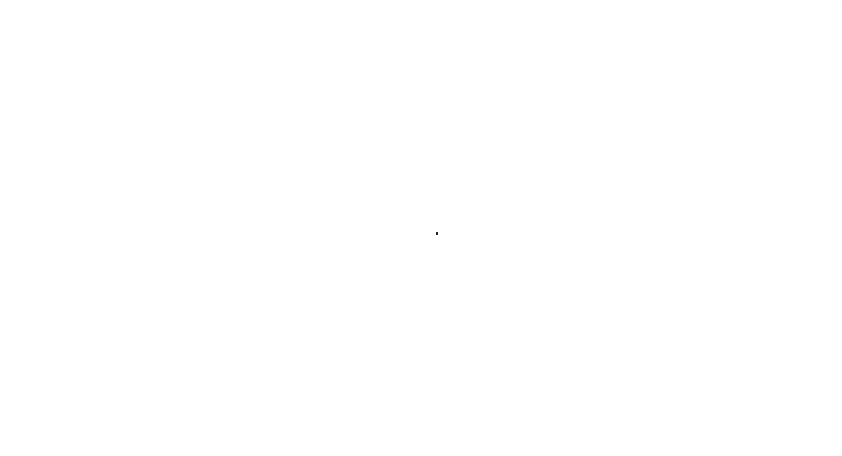
select select
checkbox input "false"
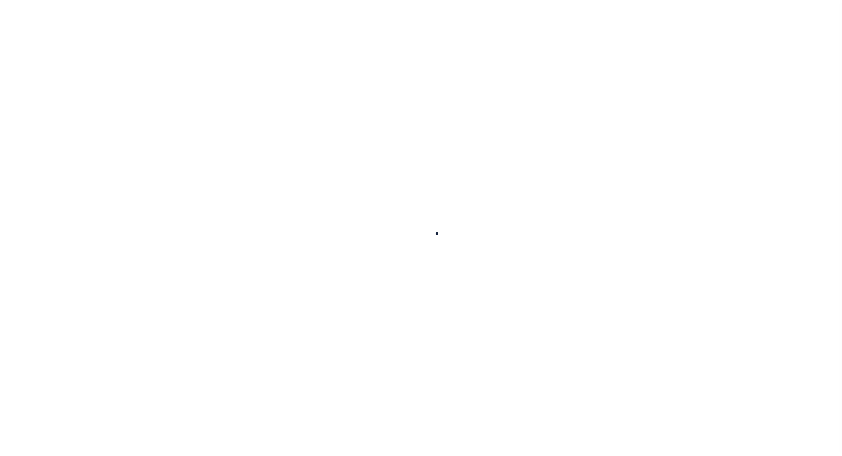
checkbox input "false"
type input "5507919005"
type input "10"
checkbox input "false"
type input "N"
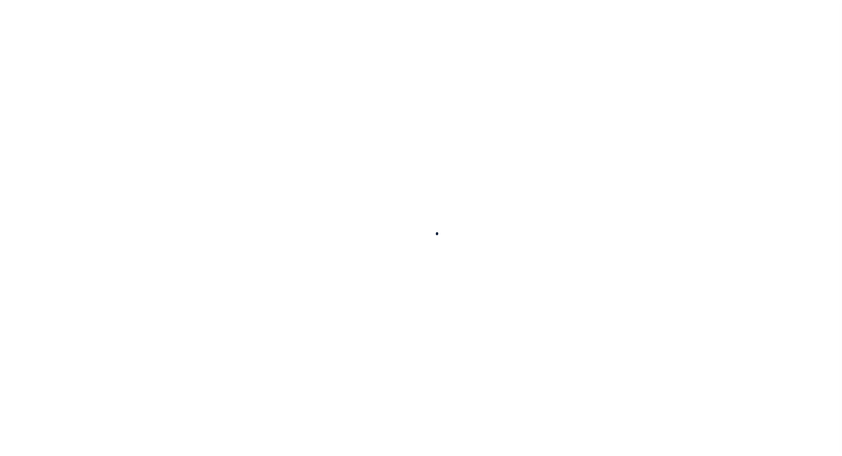
select select "false"
type input "N - Escrow reporting should not include - “Delinquent Prior Year(s) Exist”, “De…"
radio input "true"
checkbox input "false"
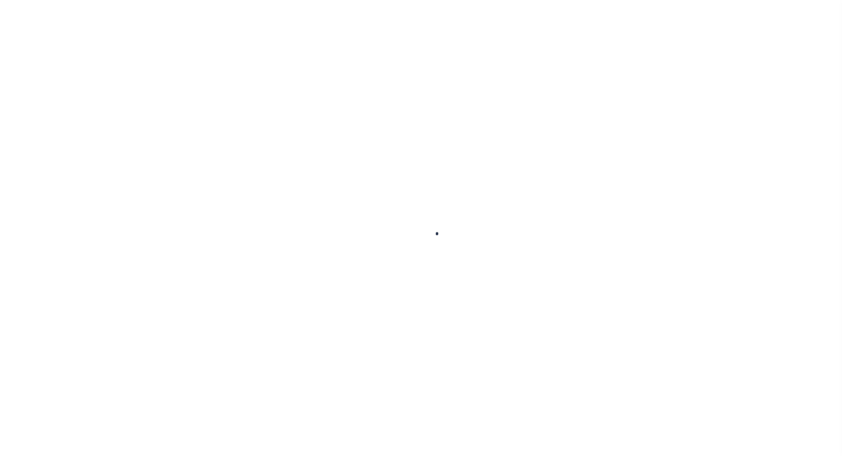
checkbox input "false"
radio input "true"
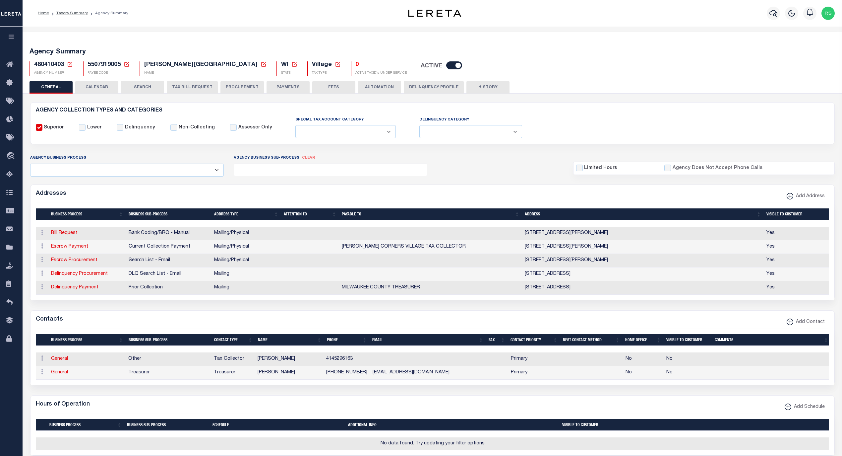
click at [288, 87] on button "PAYMENTS" at bounding box center [288, 87] width 43 height 13
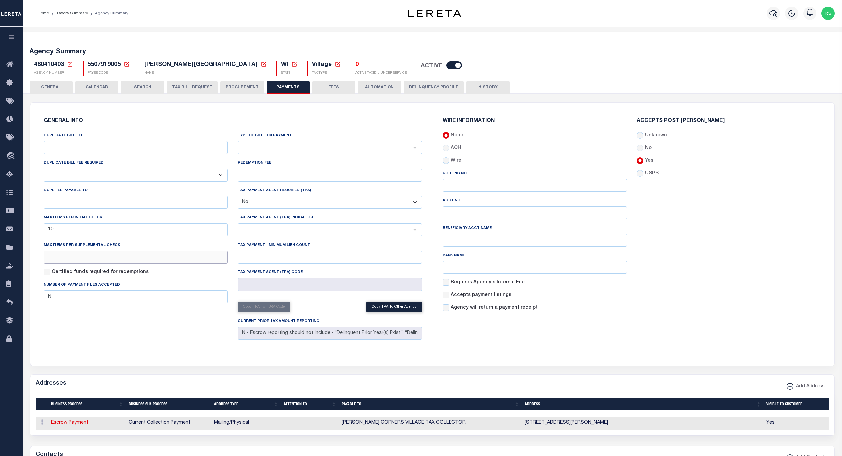
click at [88, 256] on input "text" at bounding box center [136, 256] width 184 height 13
type input "10"
click at [129, 337] on div "DUPLICATE BILL FEE DUPLICATE BILL FEE REQUIRED Yes No DUPE FEE PAYABLE TO Max i…" at bounding box center [136, 237] width 194 height 210
click at [799, 443] on button "Save Edits" at bounding box center [809, 446] width 54 height 14
click at [50, 90] on button "GENERAL" at bounding box center [51, 87] width 43 height 13
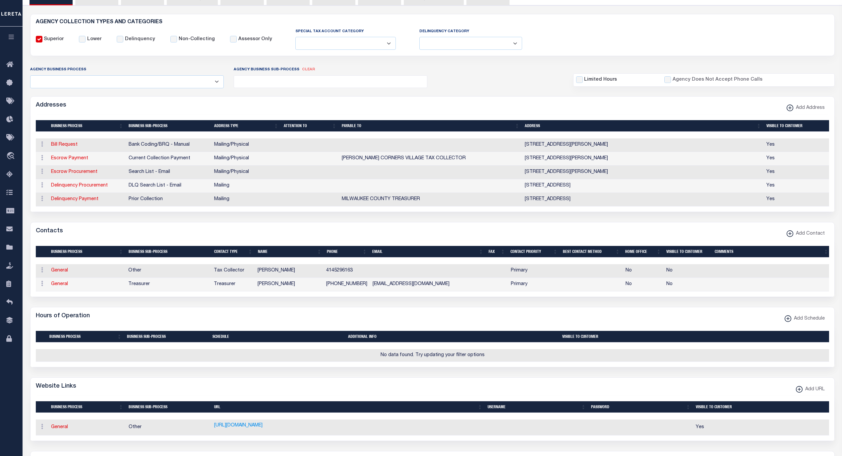
scroll to position [177, 0]
